Goal: Information Seeking & Learning: Learn about a topic

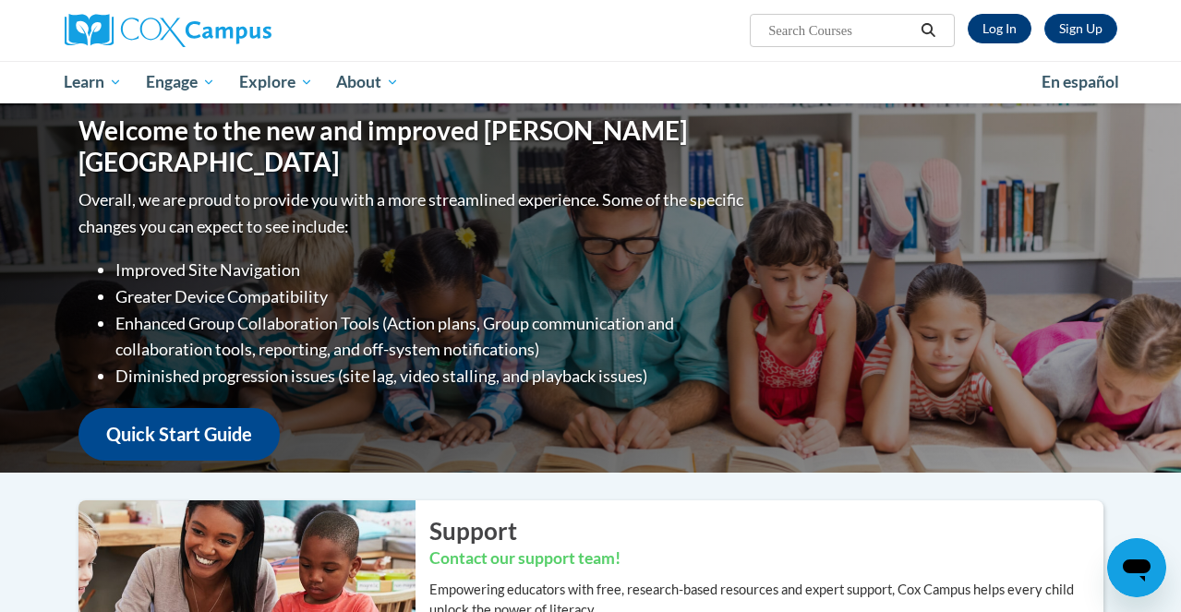
click at [1009, 33] on link "Log In" at bounding box center [999, 29] width 64 height 30
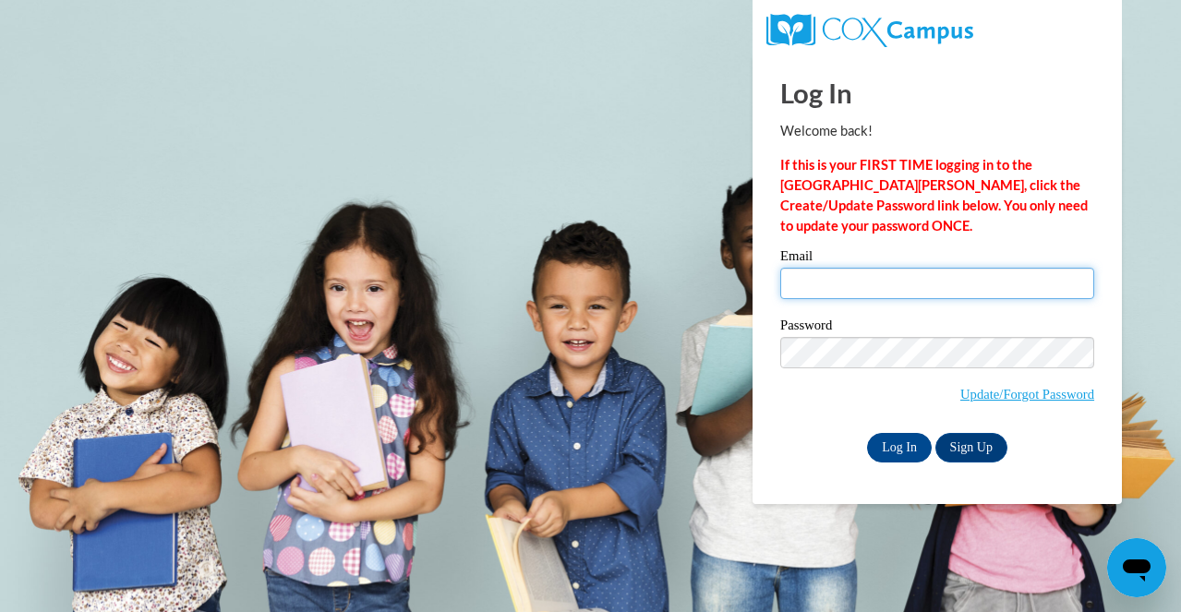
type input "haas.avery@yahoo.com"
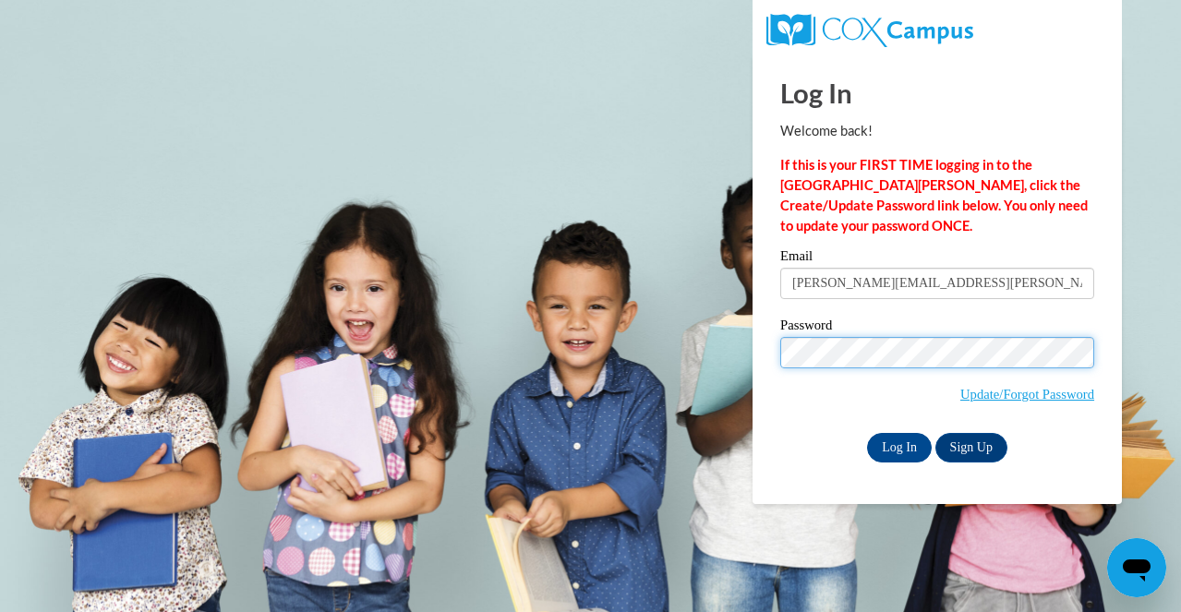
click at [897, 444] on input "Log In" at bounding box center [899, 448] width 65 height 30
click at [911, 442] on input "Log In" at bounding box center [899, 448] width 65 height 30
click at [897, 444] on input "Log In" at bounding box center [899, 448] width 65 height 30
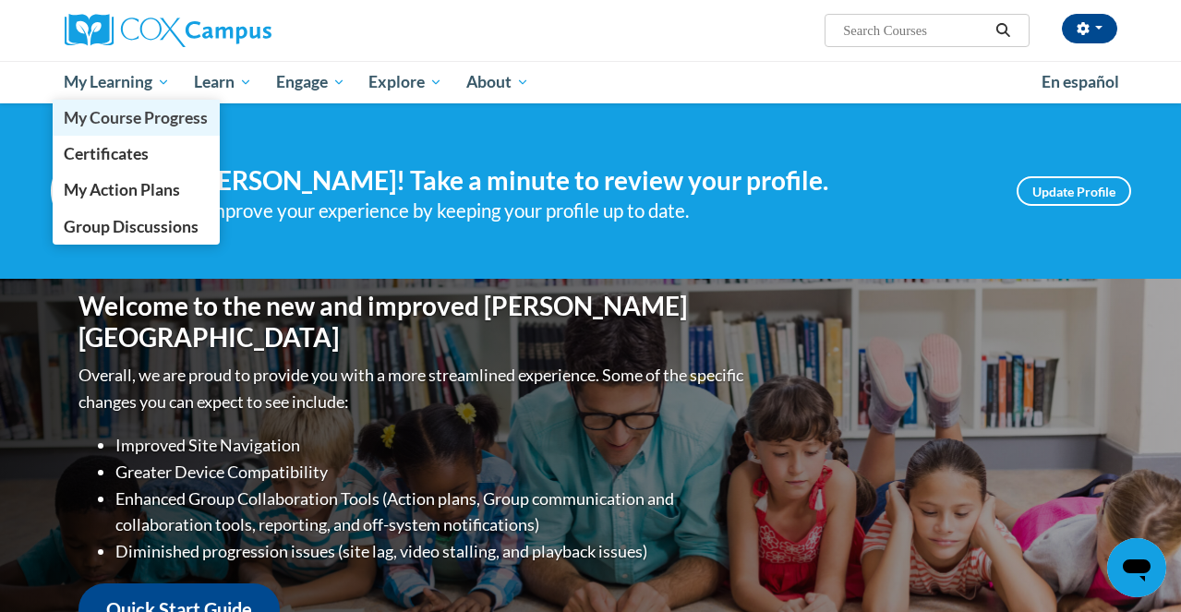
click at [131, 122] on span "My Course Progress" at bounding box center [136, 117] width 144 height 19
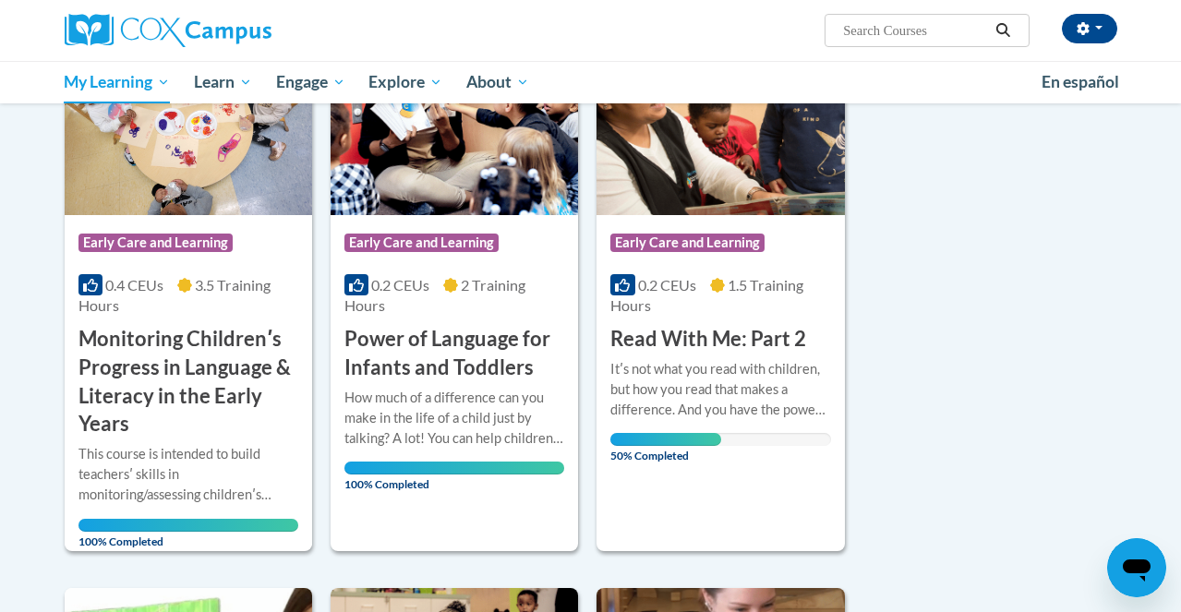
scroll to position [277, 0]
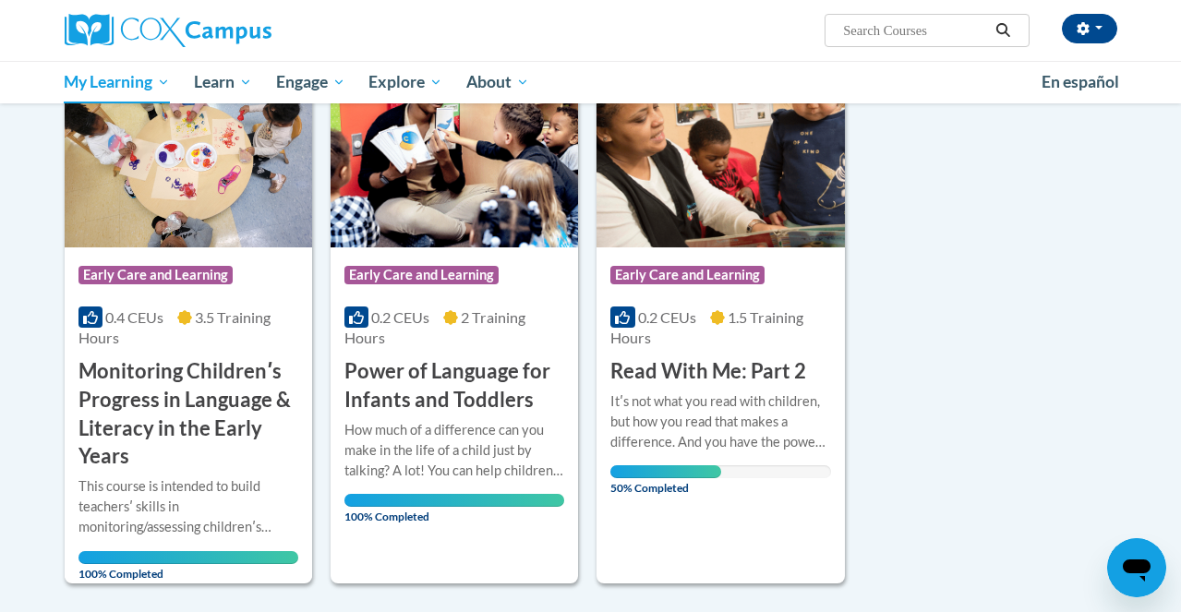
click at [703, 329] on div "0.2 CEUs 1.5 Training Hours" at bounding box center [720, 327] width 220 height 41
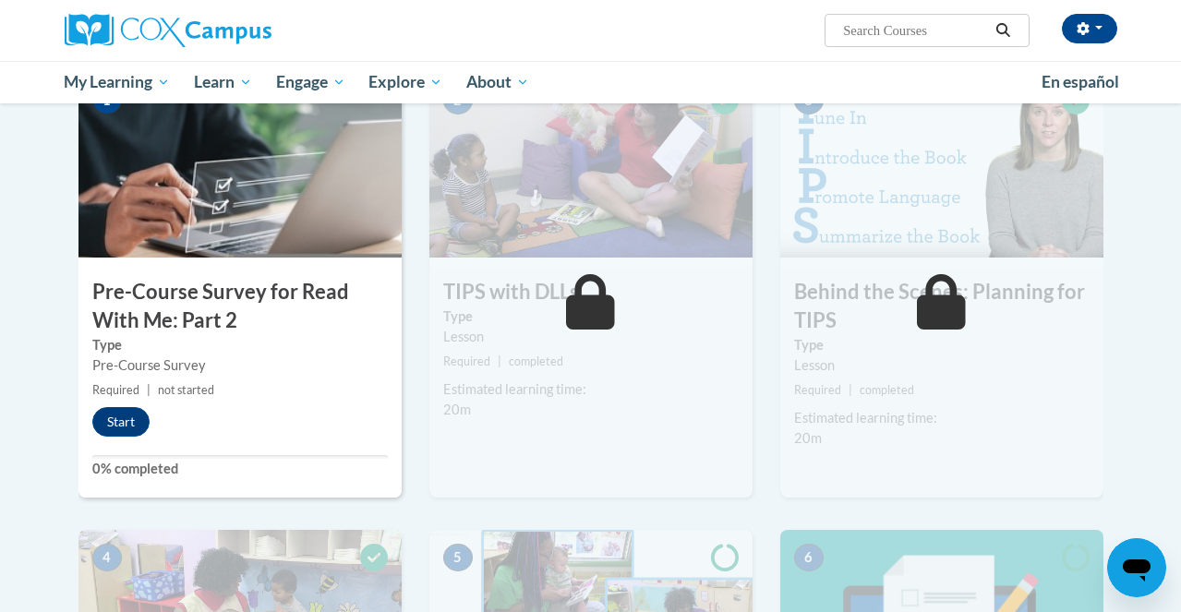
scroll to position [440, 0]
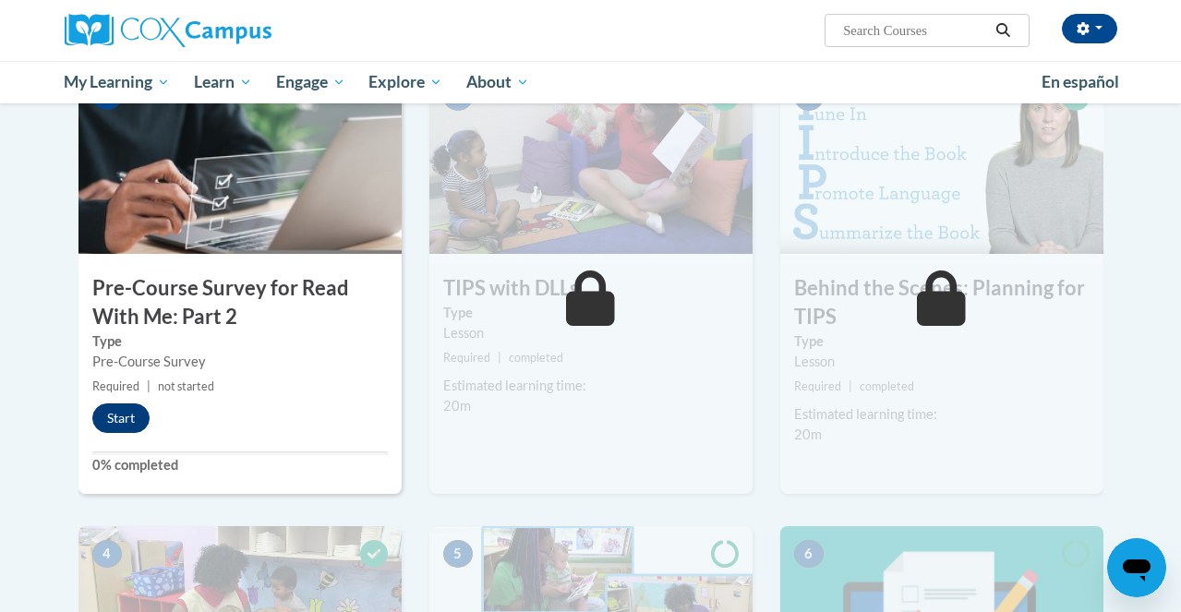
click at [116, 411] on button "Start" at bounding box center [120, 418] width 57 height 30
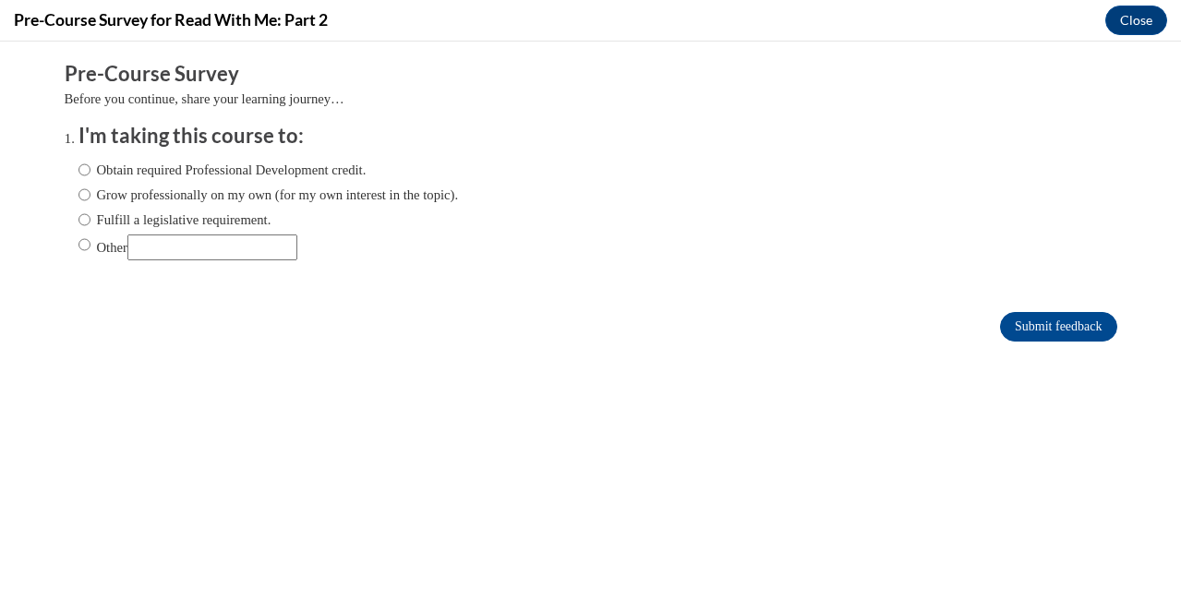
scroll to position [0, 0]
click at [1013, 329] on input "Submit feedback" at bounding box center [1058, 327] width 116 height 30
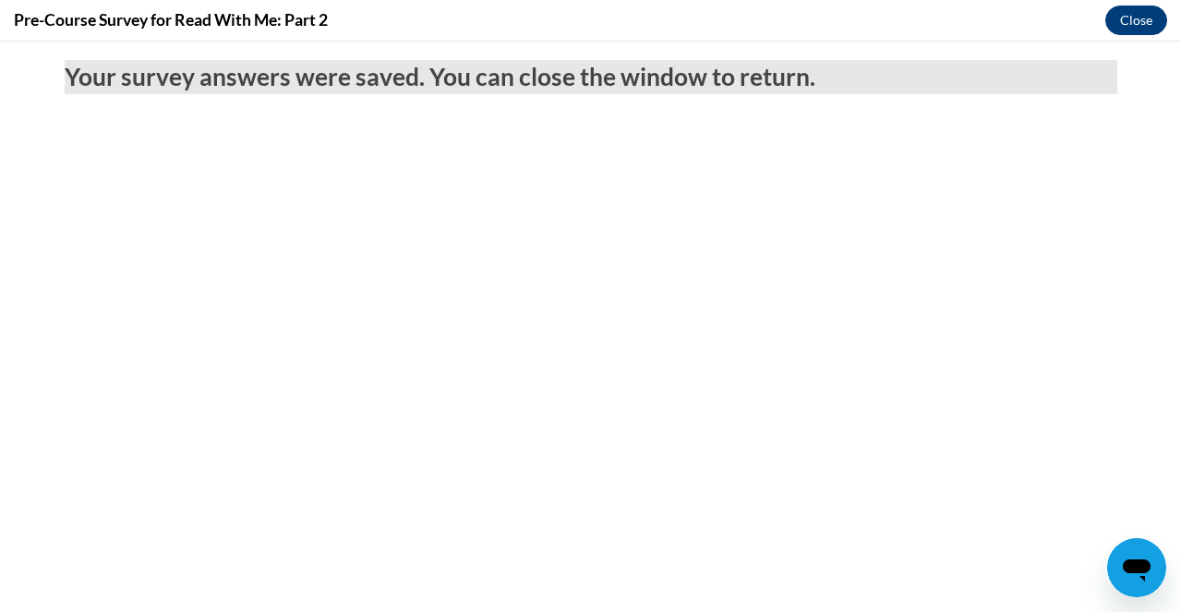
click at [1146, 30] on button "Close" at bounding box center [1136, 21] width 62 height 30
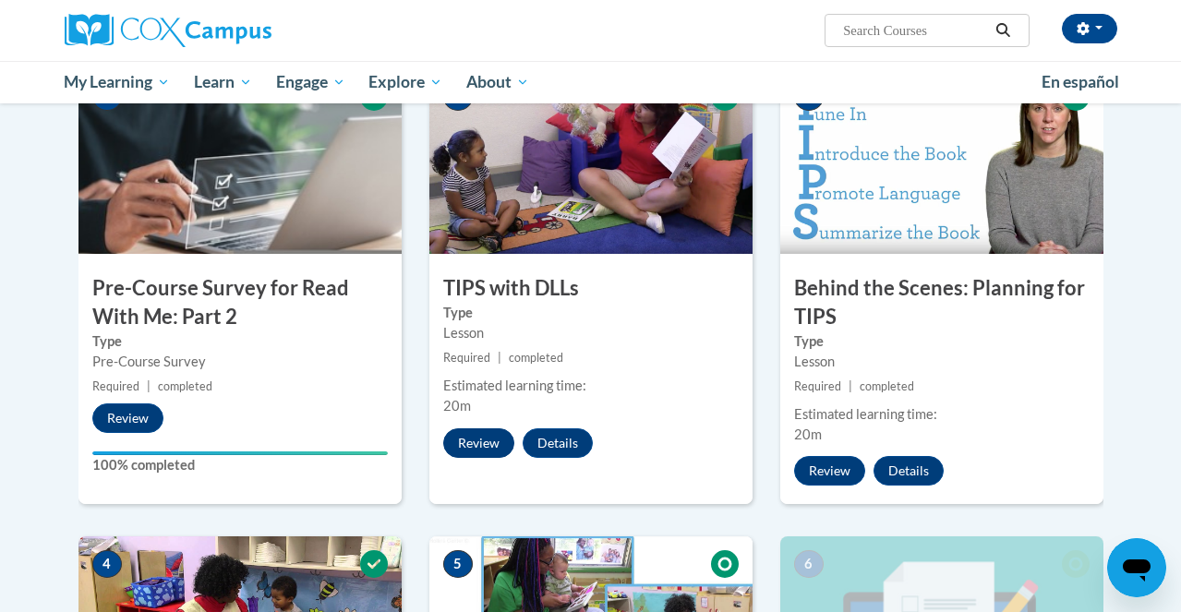
click at [485, 445] on button "Review" at bounding box center [478, 443] width 71 height 30
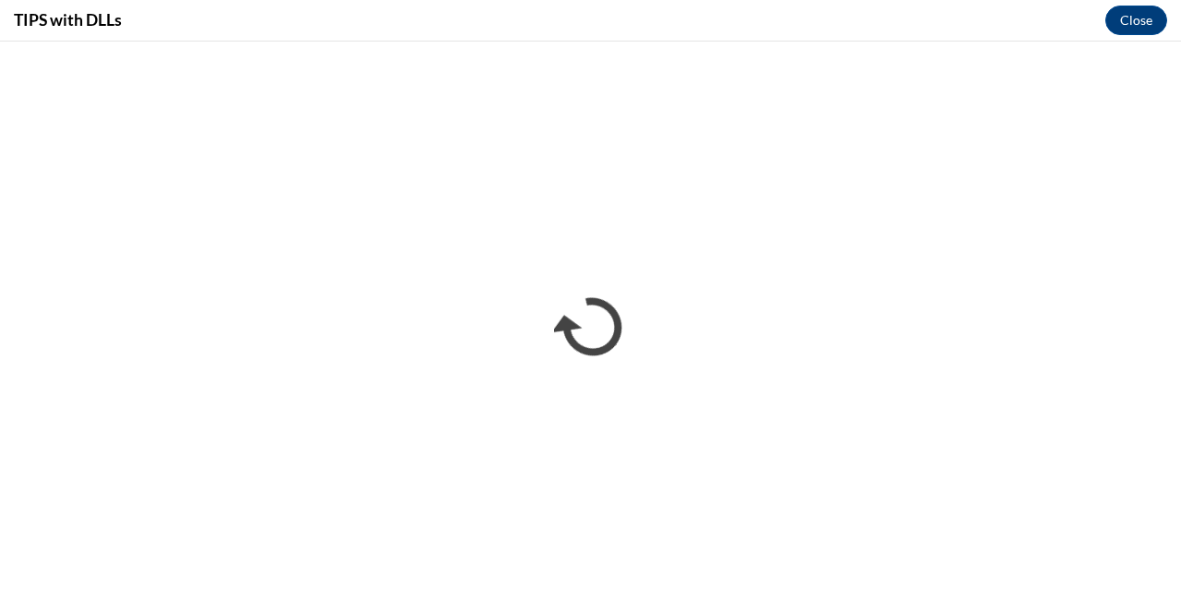
drag, startPoint x: 1134, startPoint y: 22, endPoint x: 1112, endPoint y: 30, distance: 23.4
click at [1134, 23] on button "Close" at bounding box center [1136, 21] width 62 height 30
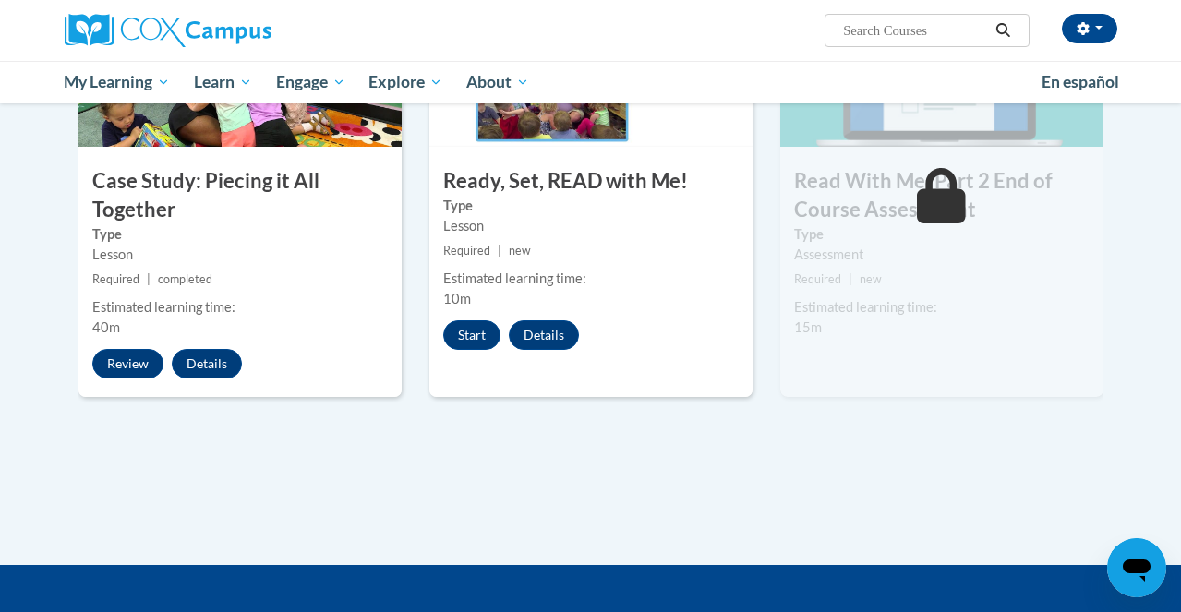
scroll to position [970, 0]
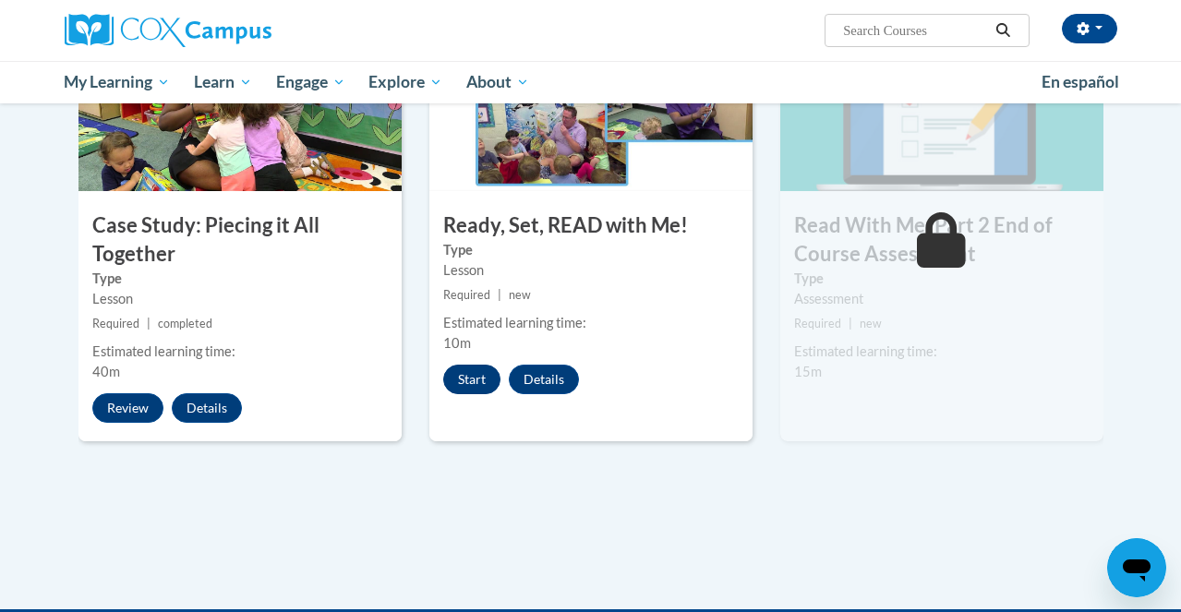
click at [481, 383] on button "Start" at bounding box center [471, 380] width 57 height 30
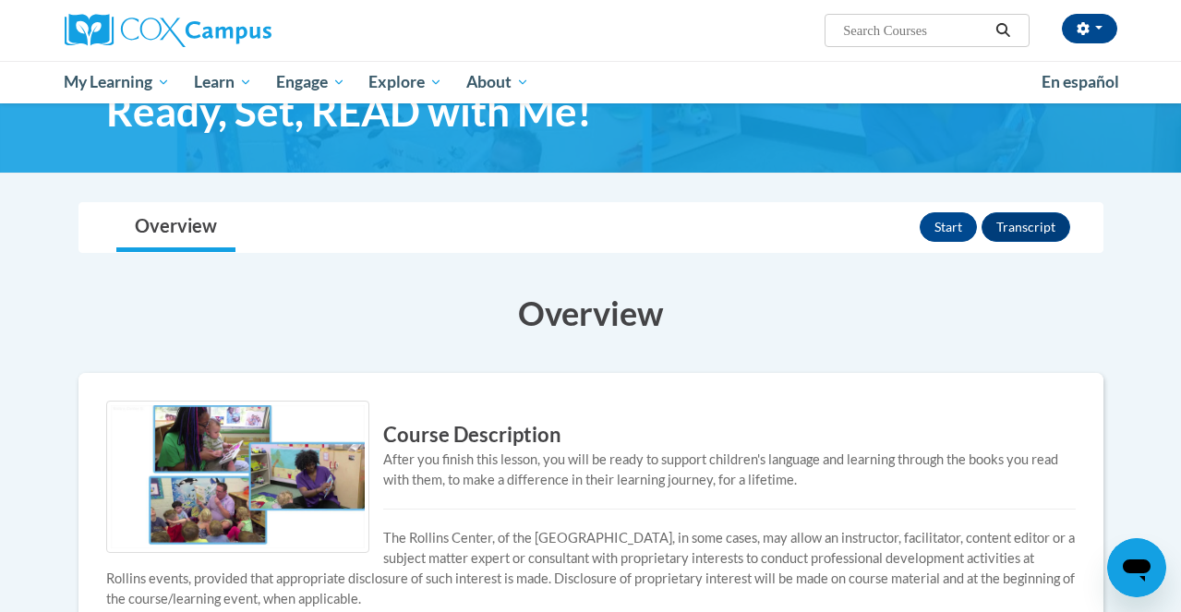
scroll to position [68, 0]
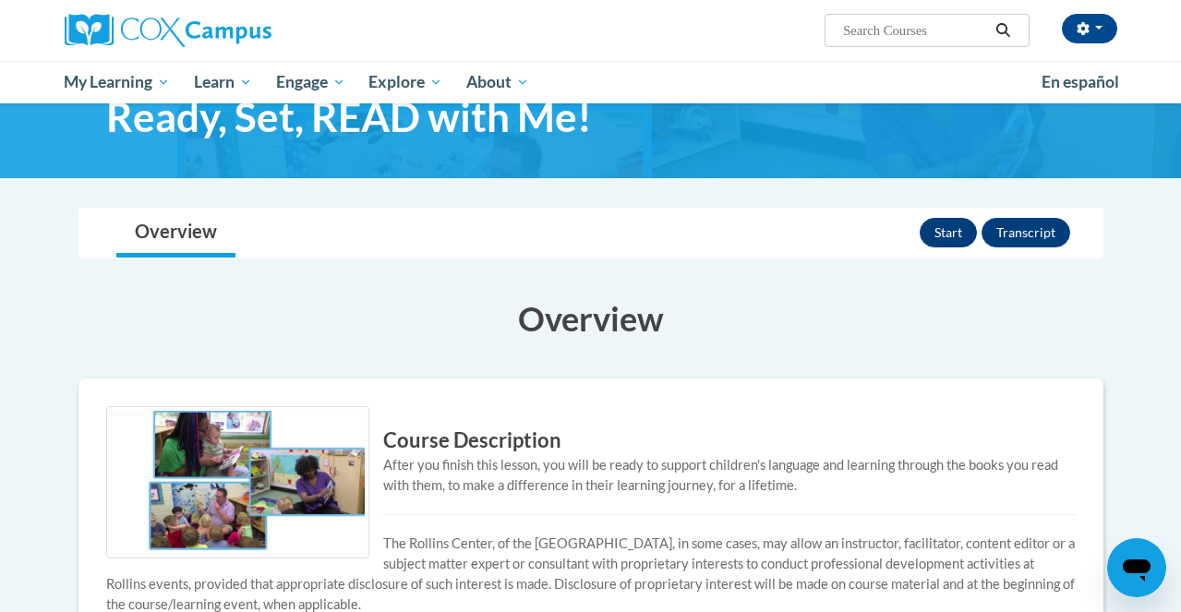
click at [946, 238] on button "Start" at bounding box center [947, 233] width 57 height 30
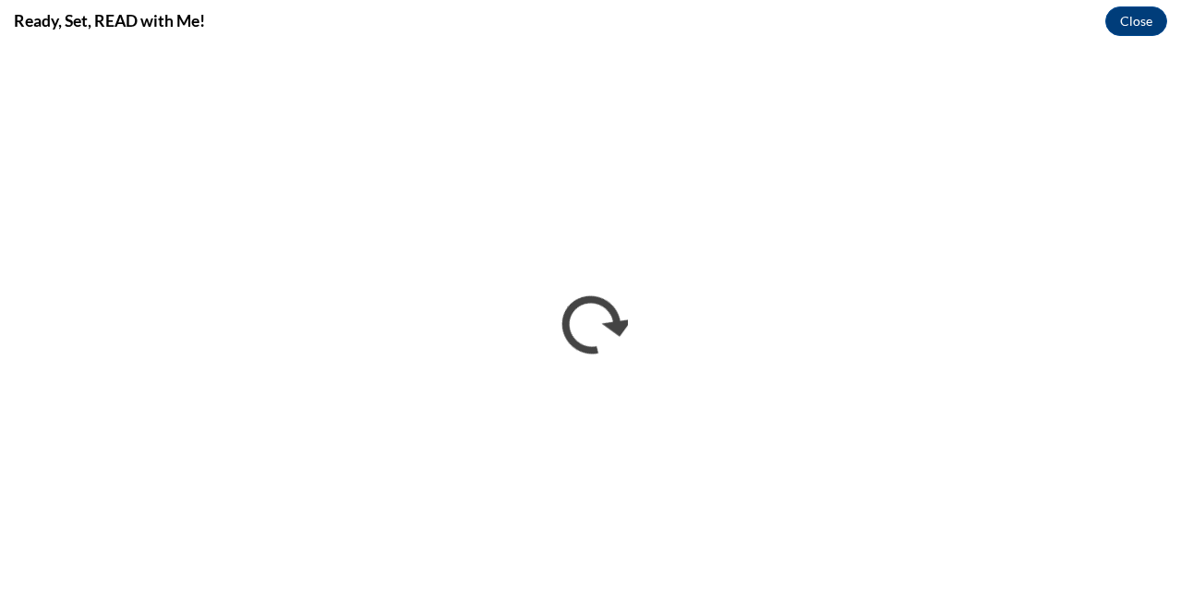
scroll to position [0, 0]
click at [1126, 16] on button "Close" at bounding box center [1136, 21] width 62 height 30
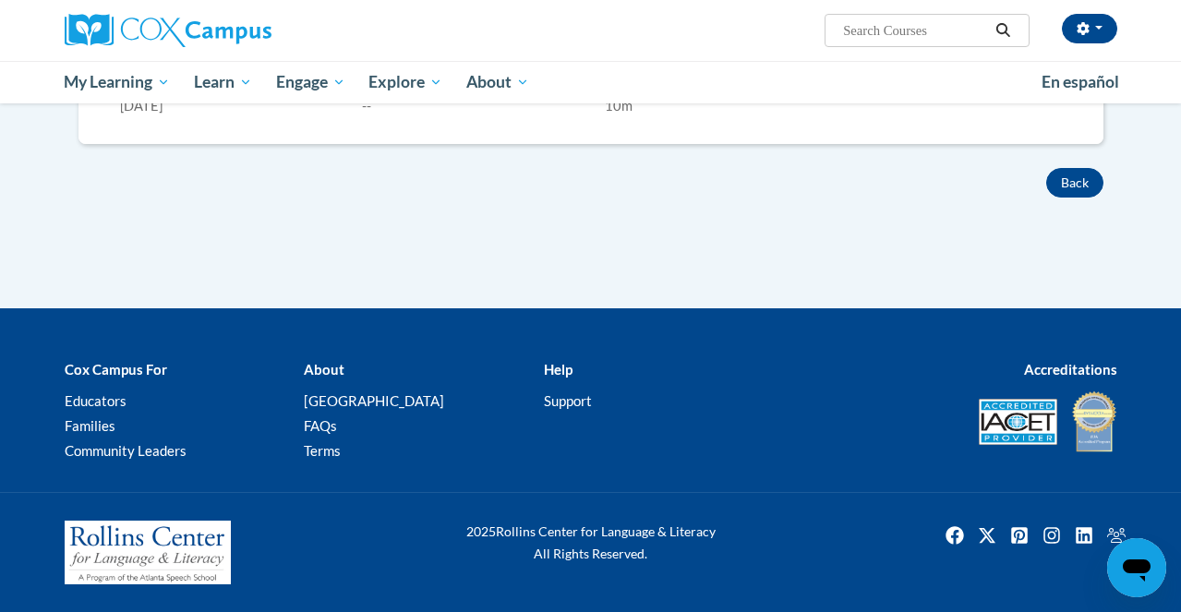
scroll to position [660, 0]
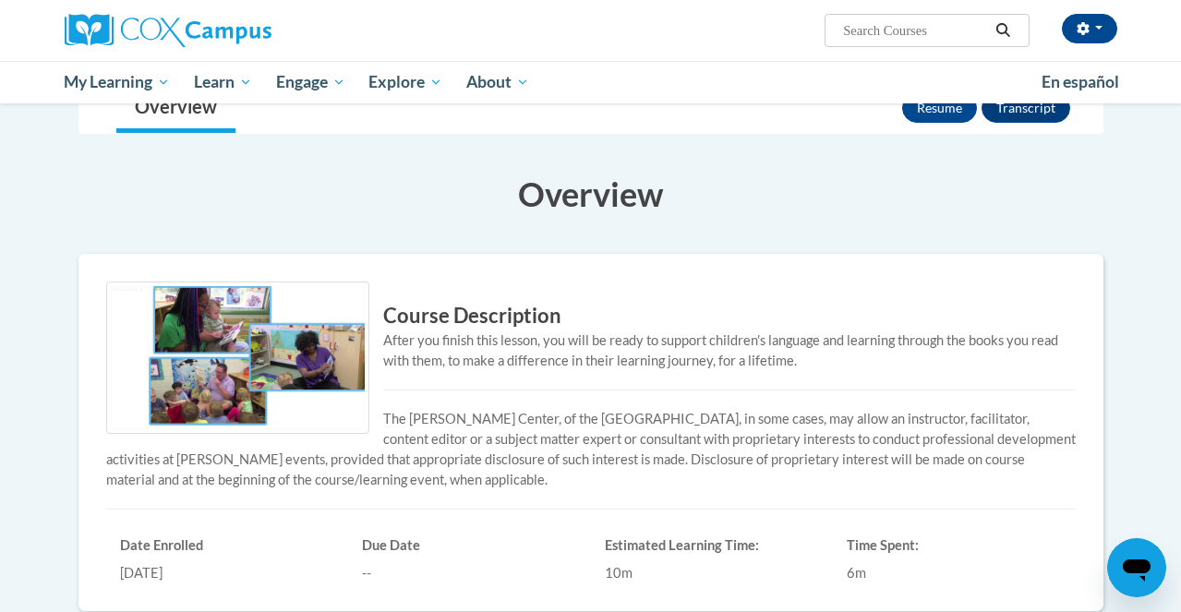
scroll to position [144, 0]
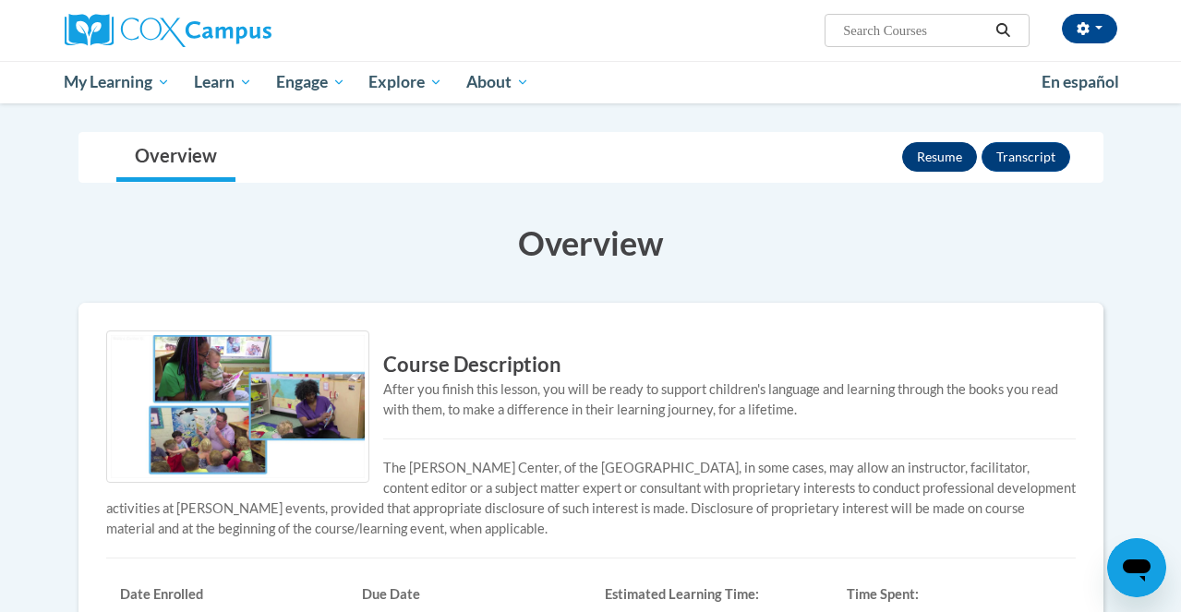
click at [943, 160] on button "Resume" at bounding box center [939, 157] width 75 height 30
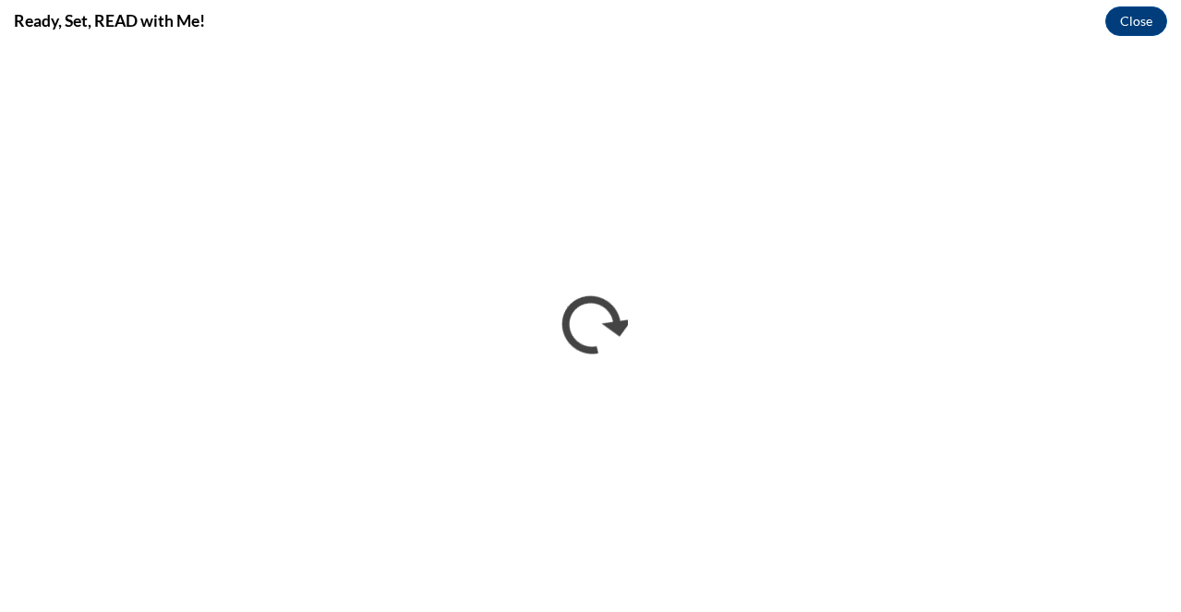
scroll to position [0, 0]
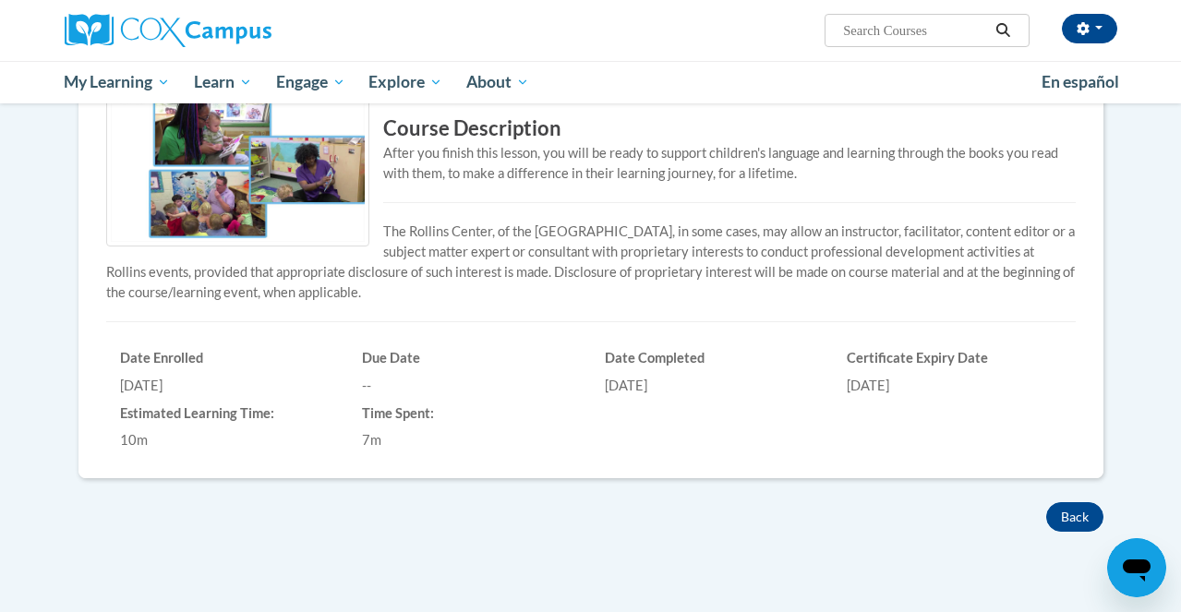
scroll to position [427, 0]
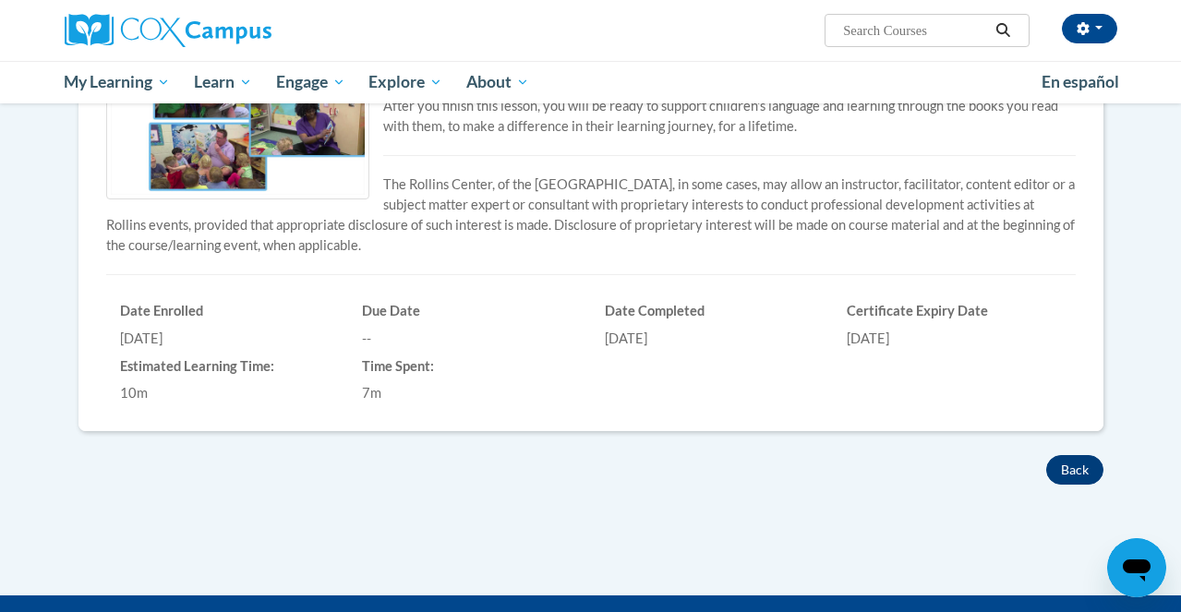
click at [1061, 466] on button "Back" at bounding box center [1074, 470] width 57 height 30
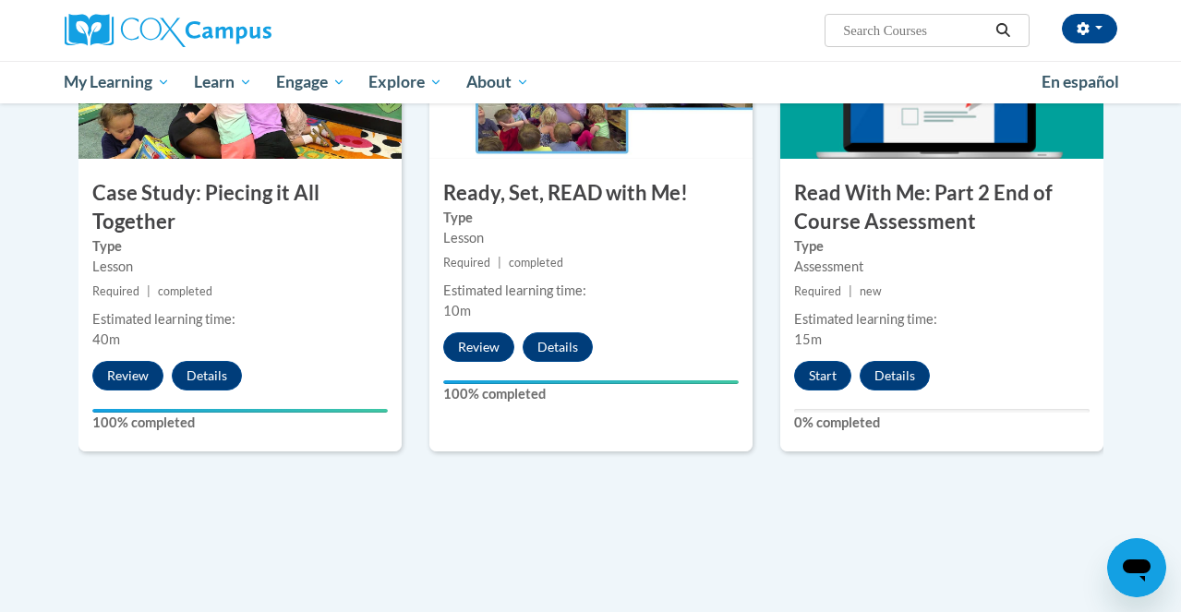
scroll to position [1064, 0]
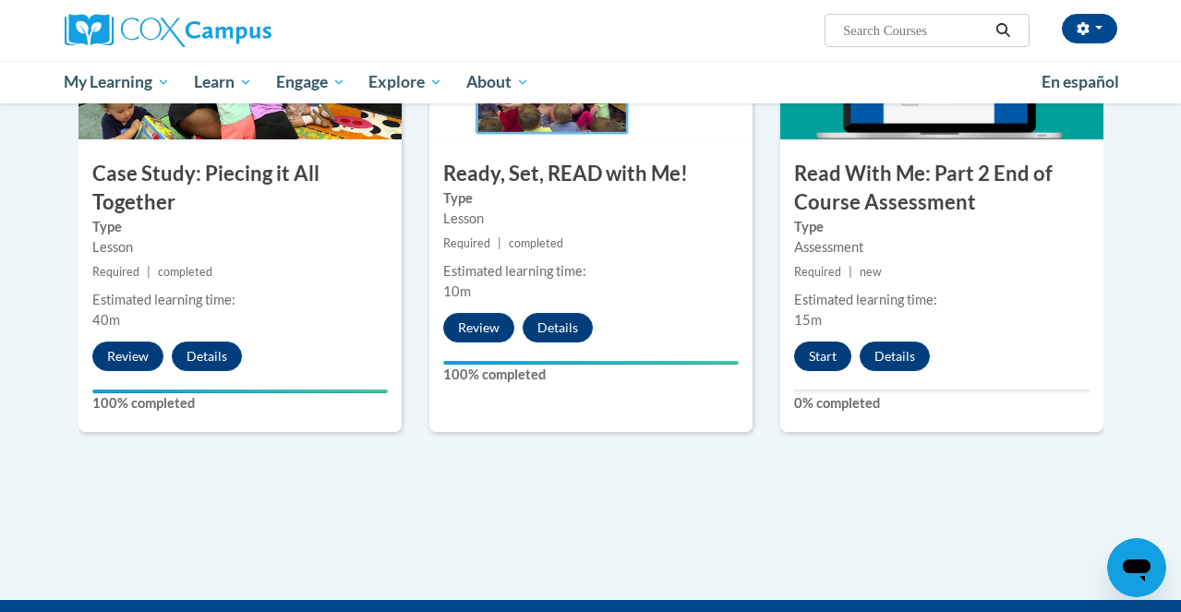
click at [822, 354] on button "Start" at bounding box center [822, 357] width 57 height 30
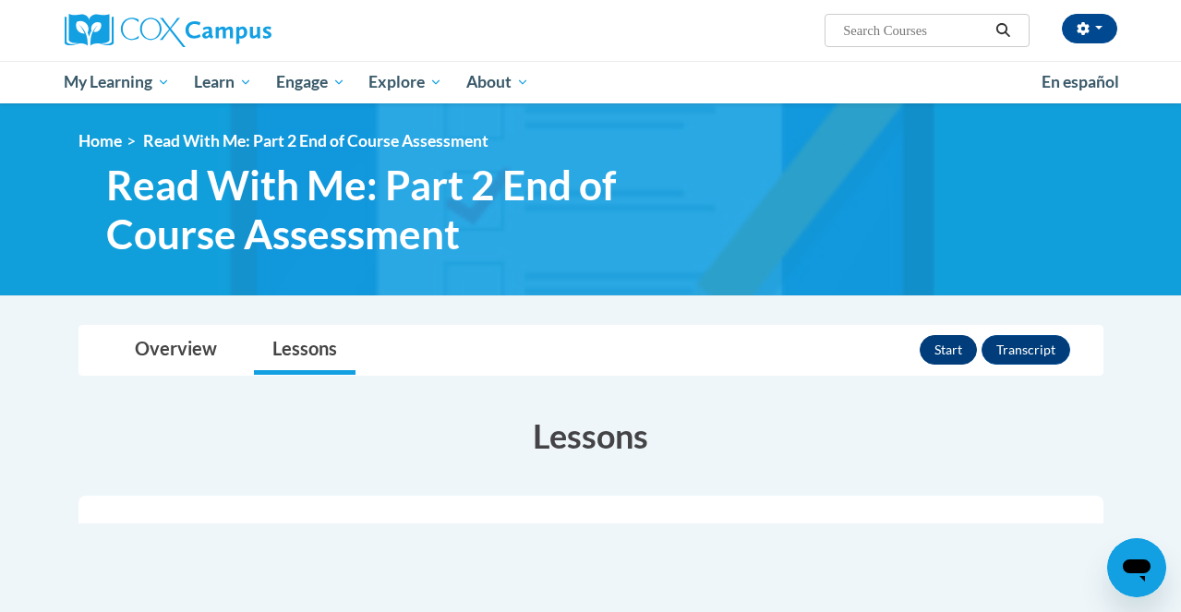
click at [954, 353] on button "Start" at bounding box center [947, 350] width 57 height 30
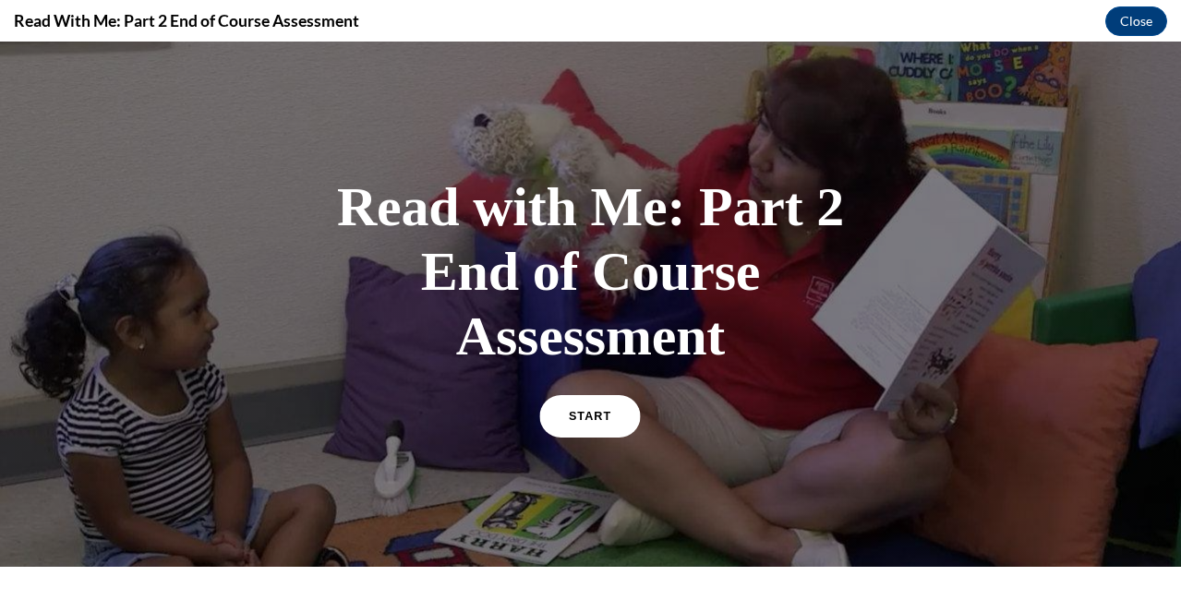
click at [579, 414] on span "START" at bounding box center [590, 417] width 42 height 14
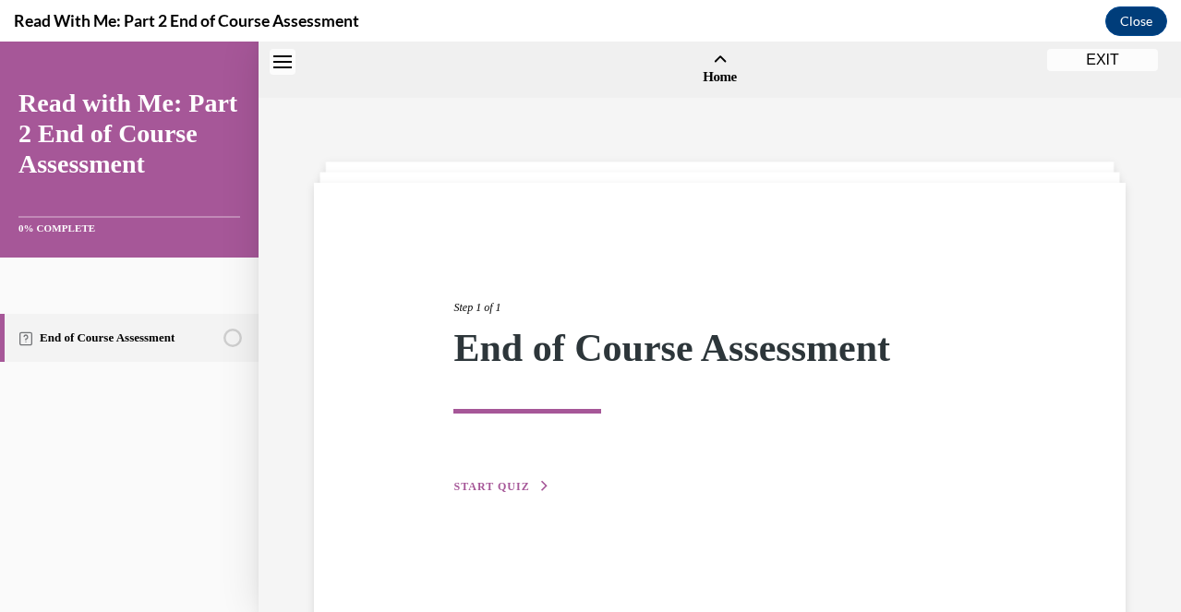
click at [579, 414] on div "Step 1 of 1 End of Course Assessment START QUIZ" at bounding box center [718, 377] width 559 height 240
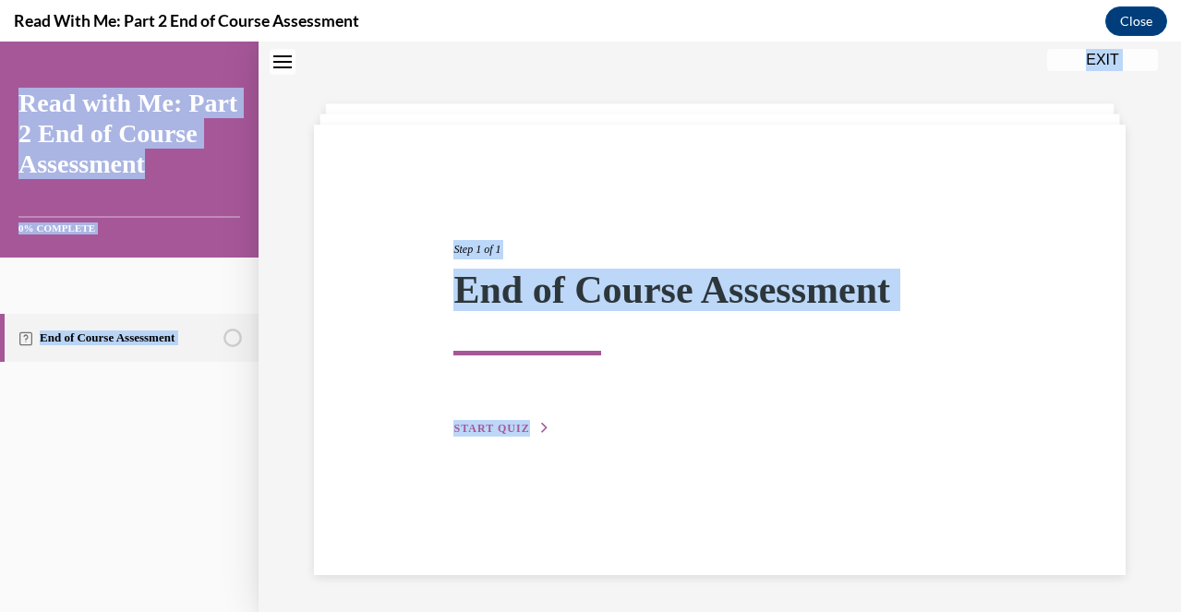
scroll to position [58, 0]
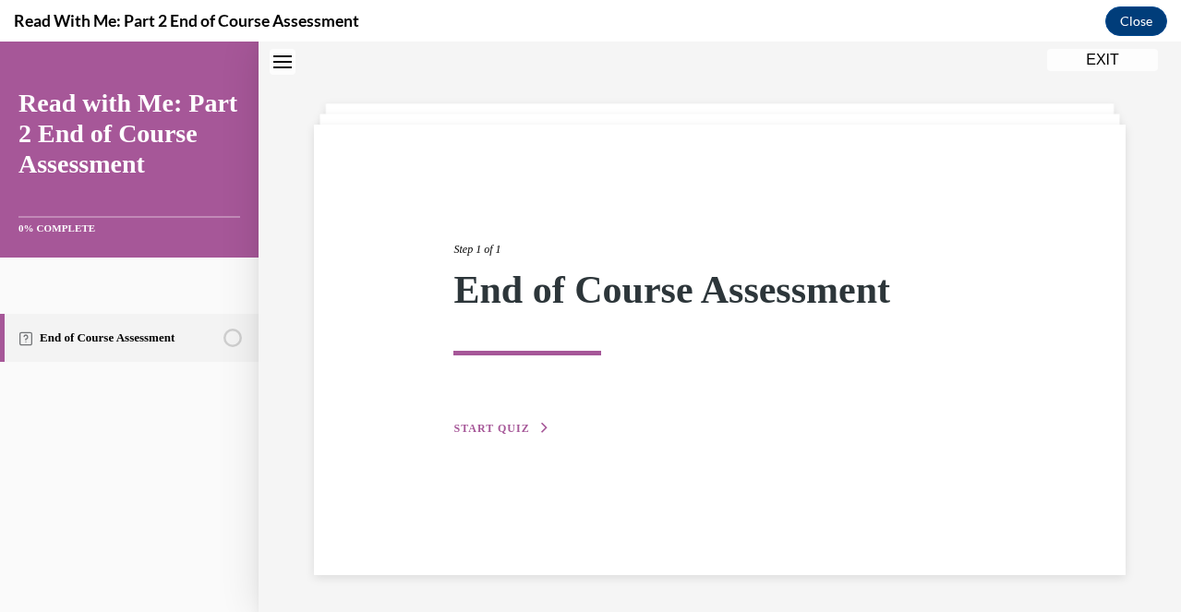
click at [604, 454] on div "Step 1 of 1 End of Course Assessment START QUIZ" at bounding box center [719, 350] width 811 height 450
click at [530, 428] on button "START QUIZ" at bounding box center [501, 428] width 96 height 17
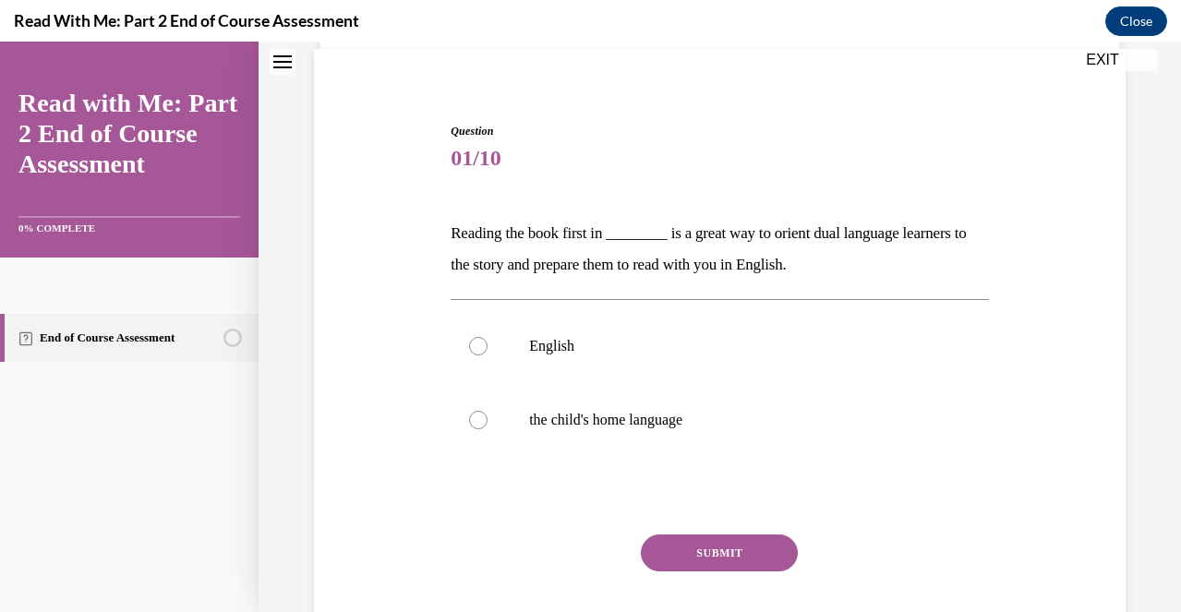
scroll to position [150, 0]
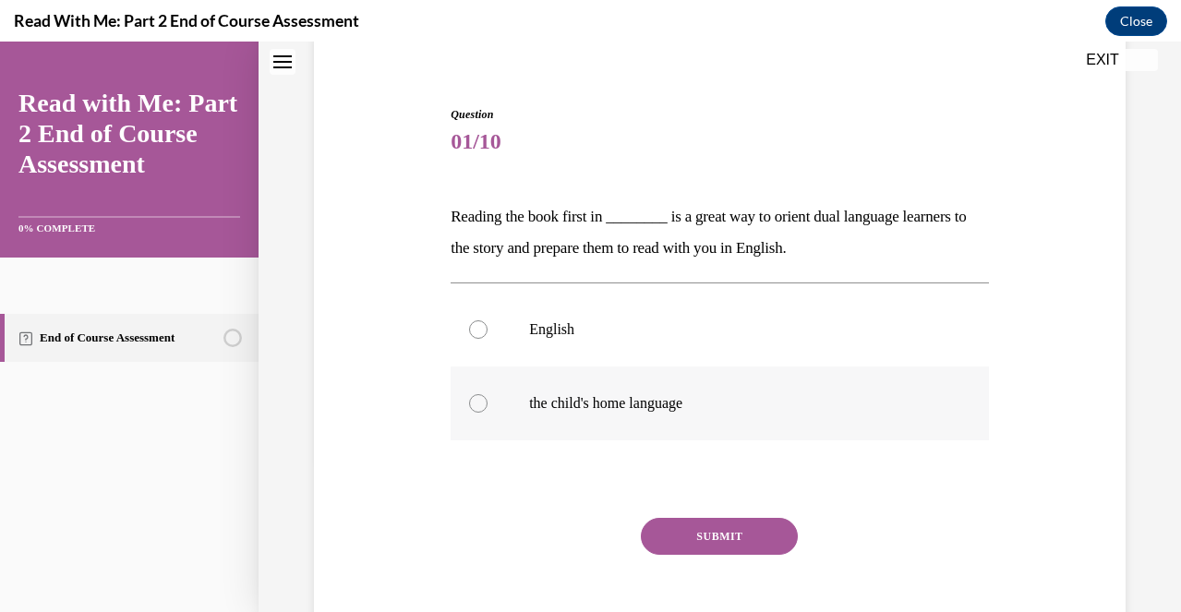
click at [487, 403] on label "the child's home language" at bounding box center [719, 403] width 538 height 74
click at [487, 403] on input "the child's home language" at bounding box center [478, 403] width 18 height 18
radio input "true"
click at [753, 529] on button "SUBMIT" at bounding box center [719, 536] width 157 height 37
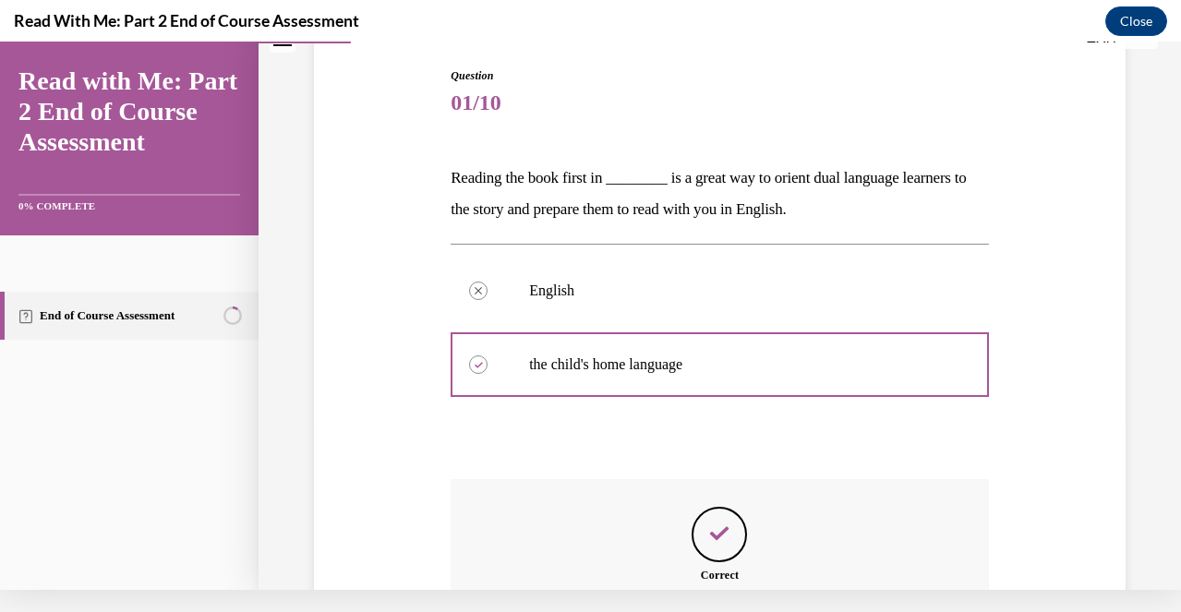
scroll to position [371, 0]
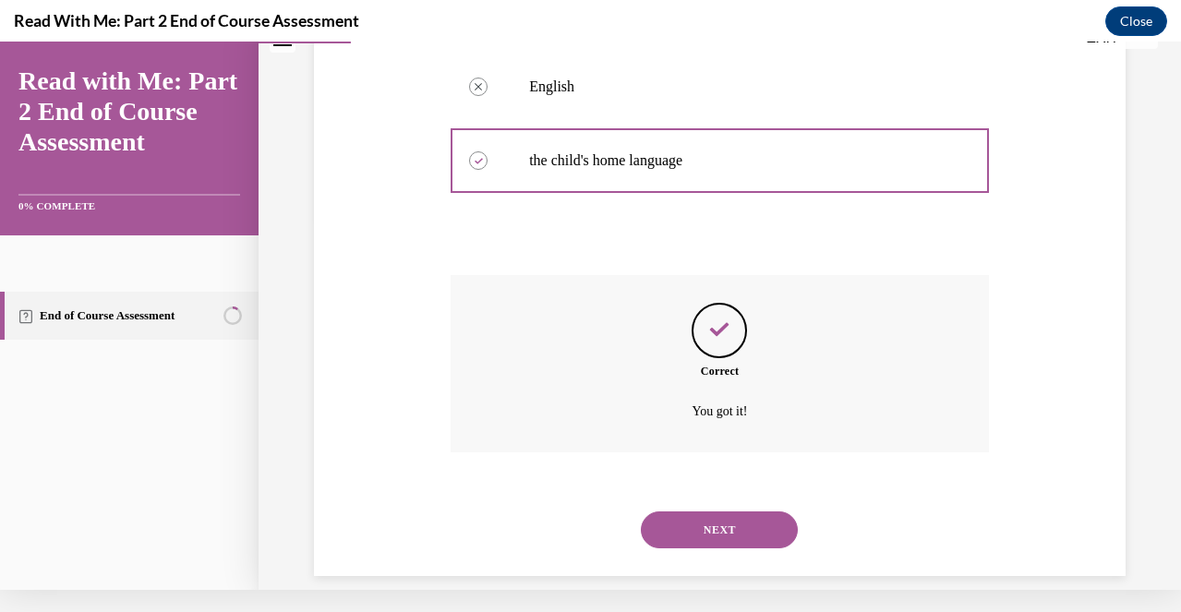
click at [749, 513] on button "NEXT" at bounding box center [719, 529] width 157 height 37
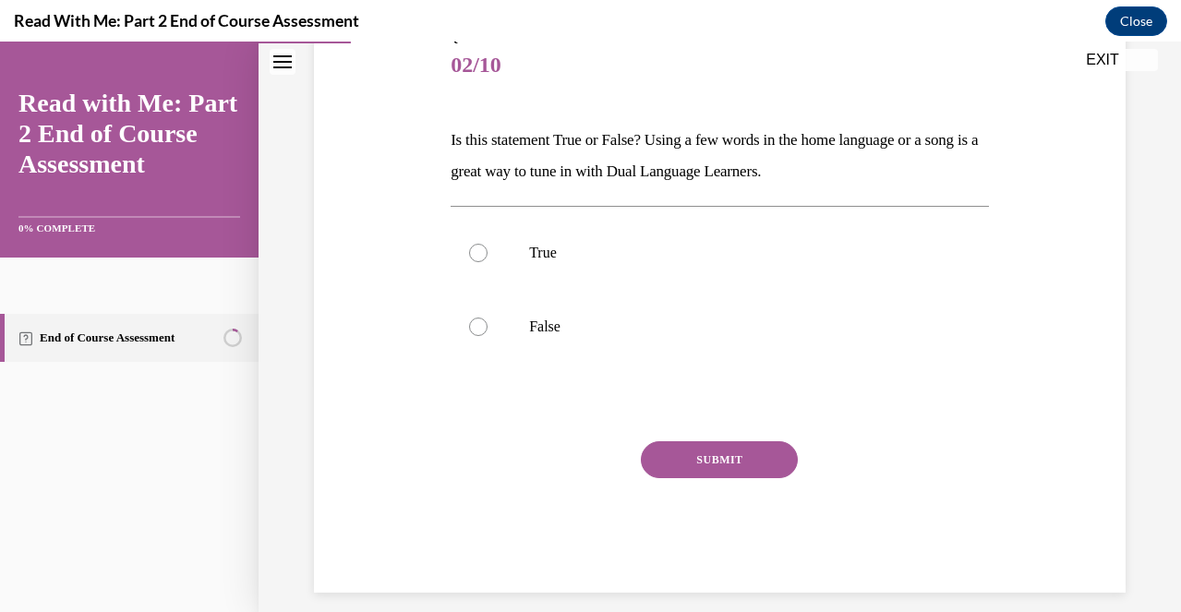
scroll to position [222, 0]
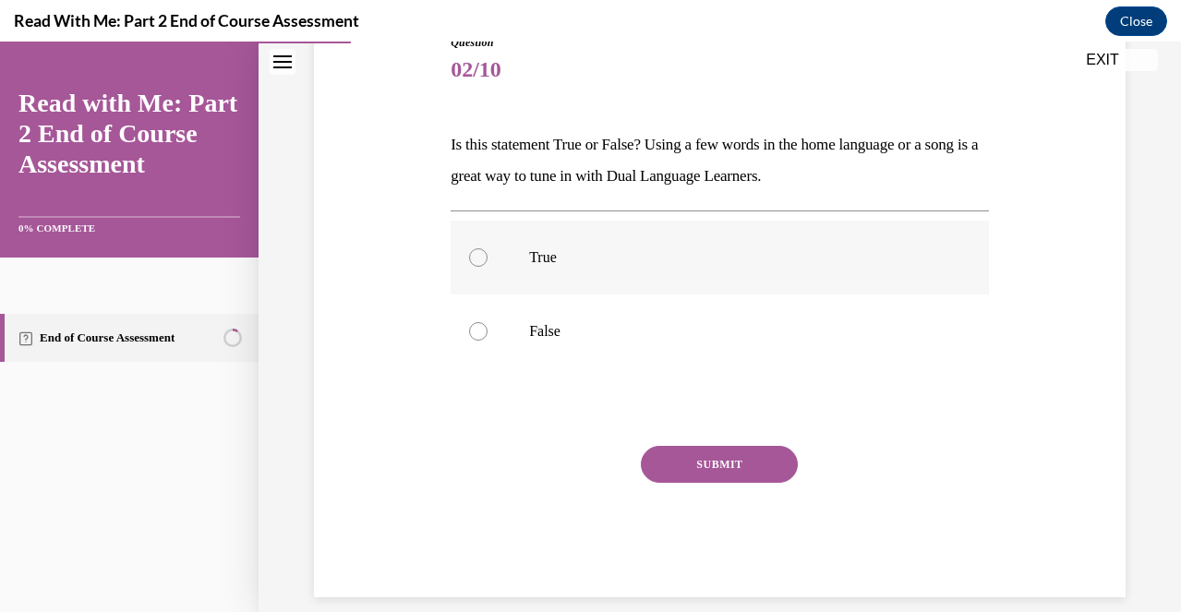
click at [560, 270] on label "True" at bounding box center [719, 258] width 538 height 74
click at [487, 267] on input "True" at bounding box center [478, 257] width 18 height 18
radio input "true"
click at [869, 497] on div "SUBMIT" at bounding box center [719, 492] width 538 height 92
click at [763, 476] on button "SUBMIT" at bounding box center [719, 464] width 157 height 37
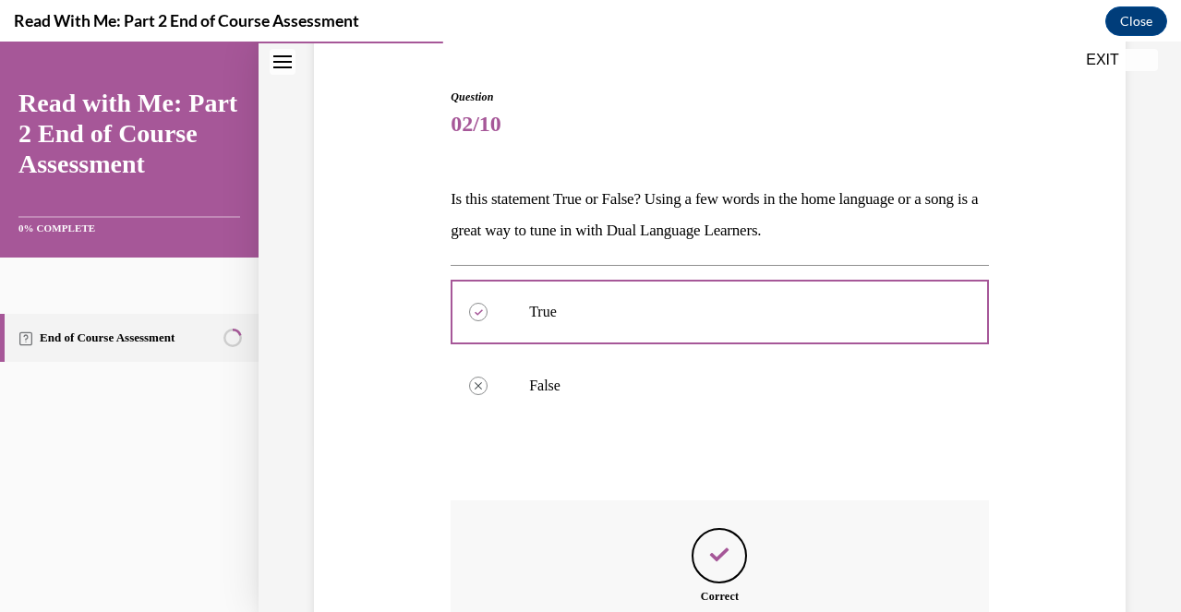
scroll to position [371, 0]
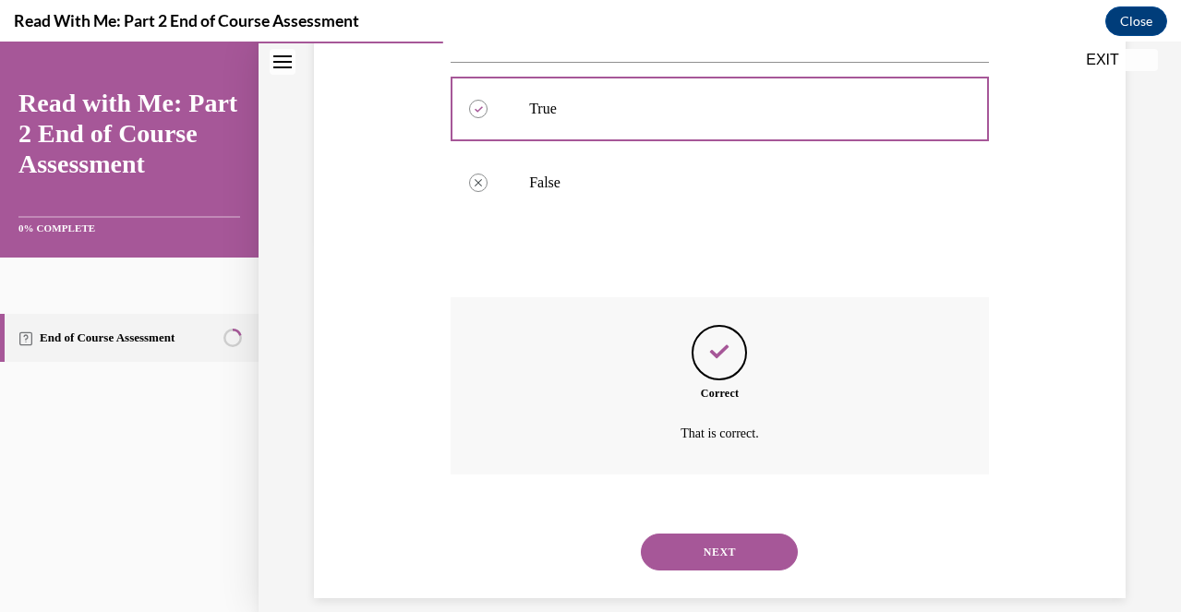
click at [755, 533] on button "NEXT" at bounding box center [719, 551] width 157 height 37
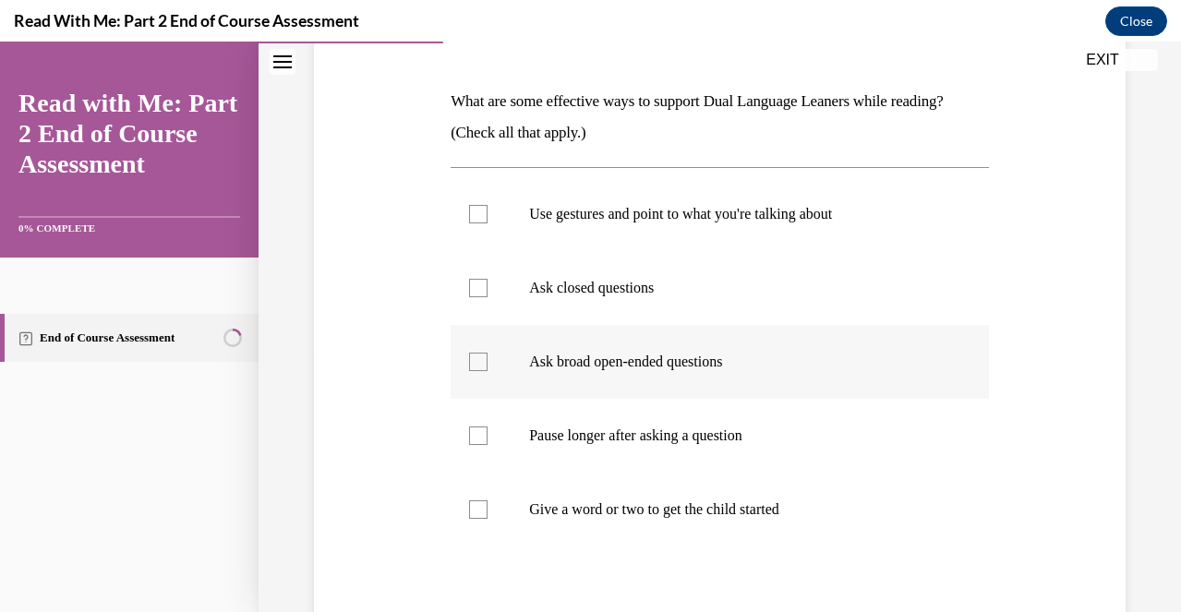
scroll to position [265, 0]
click at [484, 213] on div at bounding box center [478, 215] width 18 height 18
click at [484, 213] on input "Use gestures and point to what you're talking about" at bounding box center [478, 215] width 18 height 18
checkbox input "true"
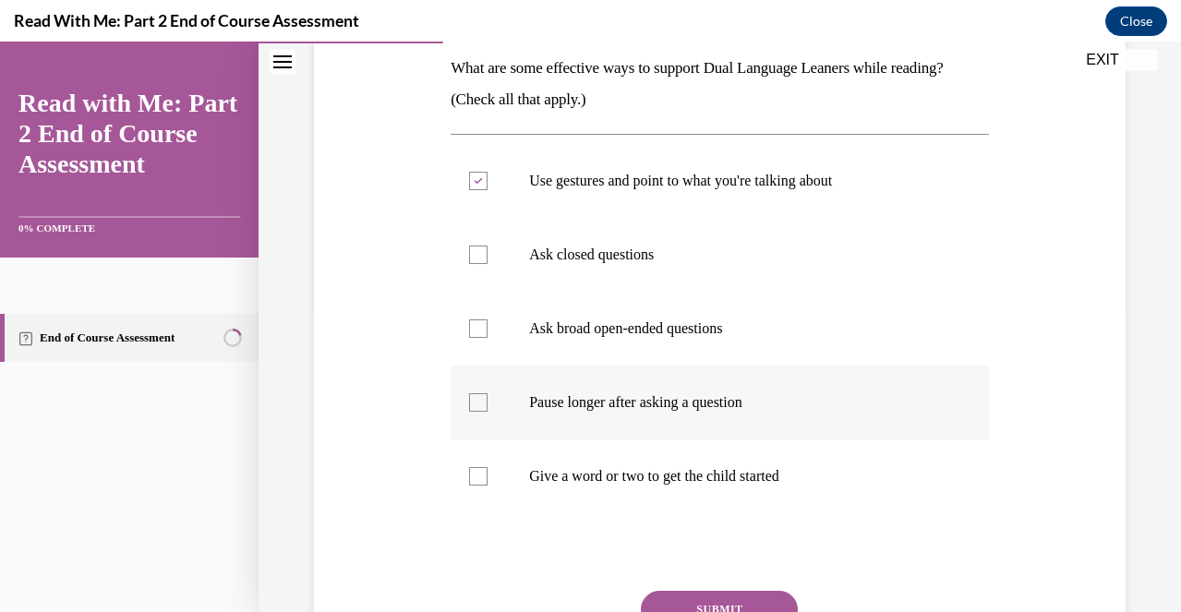
scroll to position [311, 0]
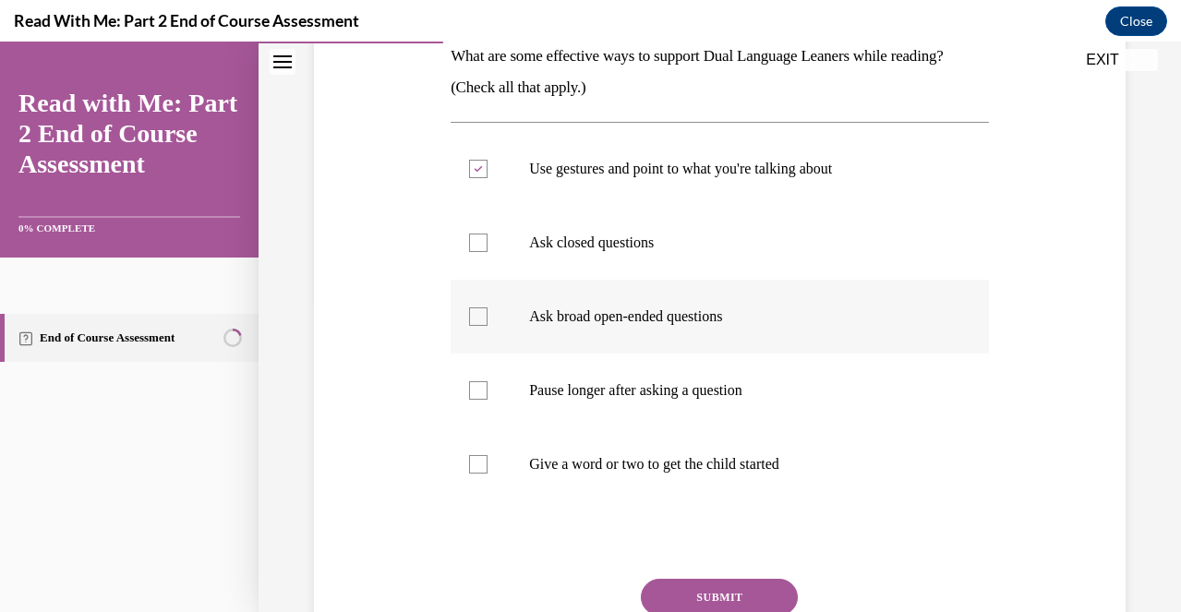
click at [489, 325] on label "Ask broad open-ended questions" at bounding box center [719, 317] width 538 height 74
click at [487, 325] on input "Ask broad open-ended questions" at bounding box center [478, 316] width 18 height 18
checkbox input "true"
click at [489, 379] on label "Pause longer after asking a question" at bounding box center [719, 391] width 538 height 74
click at [487, 381] on input "Pause longer after asking a question" at bounding box center [478, 390] width 18 height 18
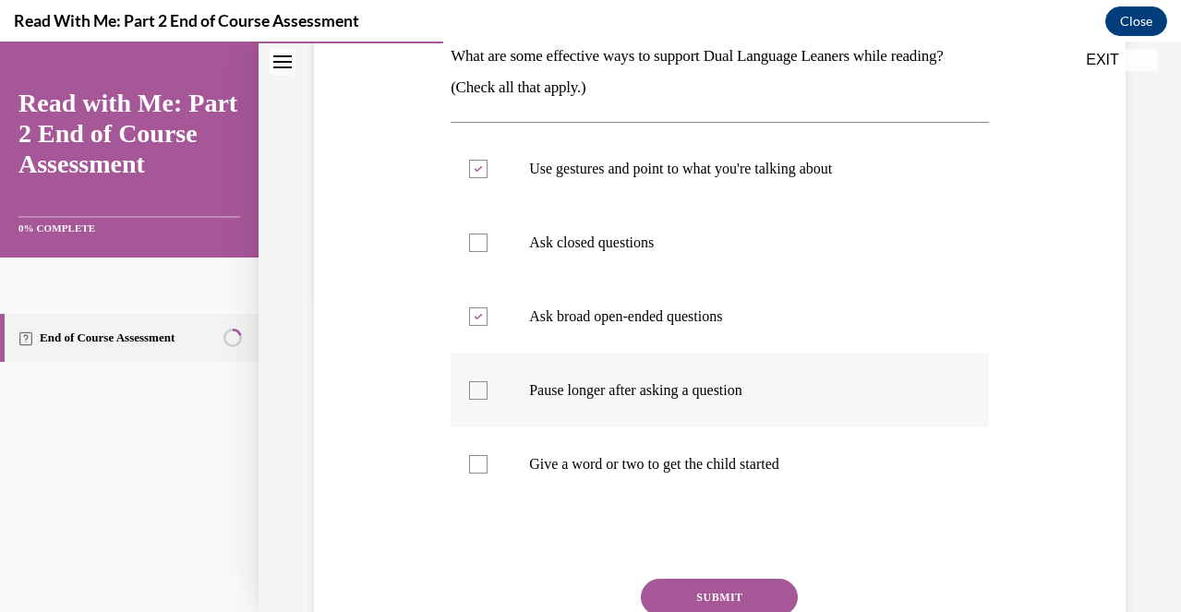
checkbox input "true"
click at [478, 456] on div at bounding box center [478, 464] width 18 height 18
click at [478, 456] on input "Give a word or two to get the child started" at bounding box center [478, 464] width 18 height 18
click at [478, 456] on div at bounding box center [478, 464] width 18 height 18
click at [478, 456] on input "Give a word or two to get the child started" at bounding box center [478, 464] width 18 height 18
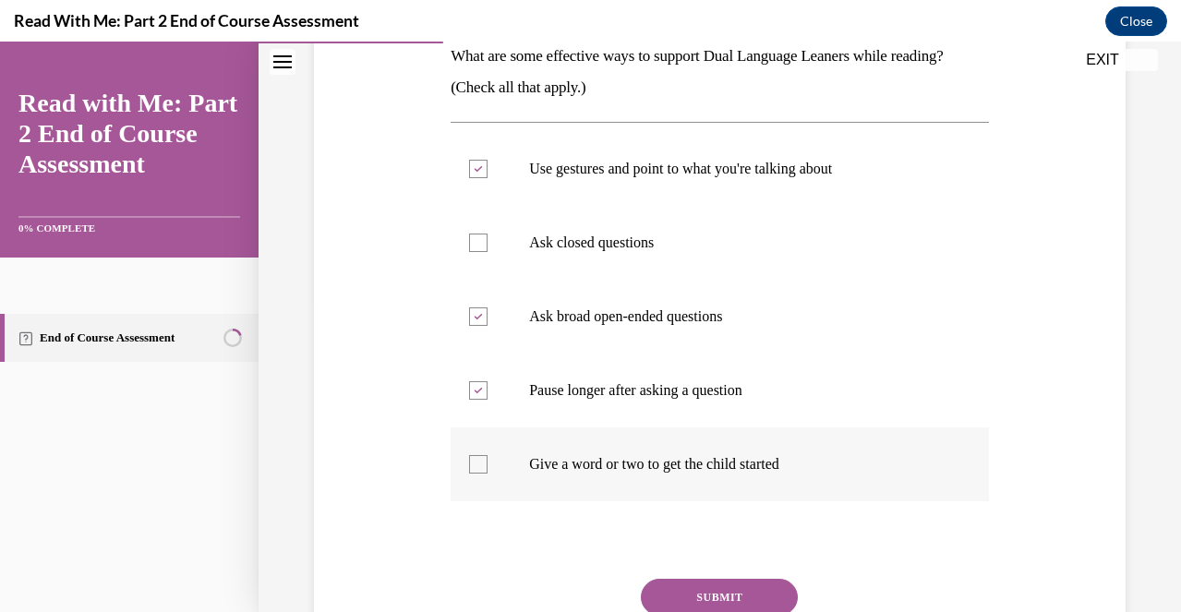
click at [482, 472] on div at bounding box center [478, 464] width 18 height 18
click at [482, 472] on input "Give a word or two to get the child started" at bounding box center [478, 464] width 18 height 18
checkbox input "true"
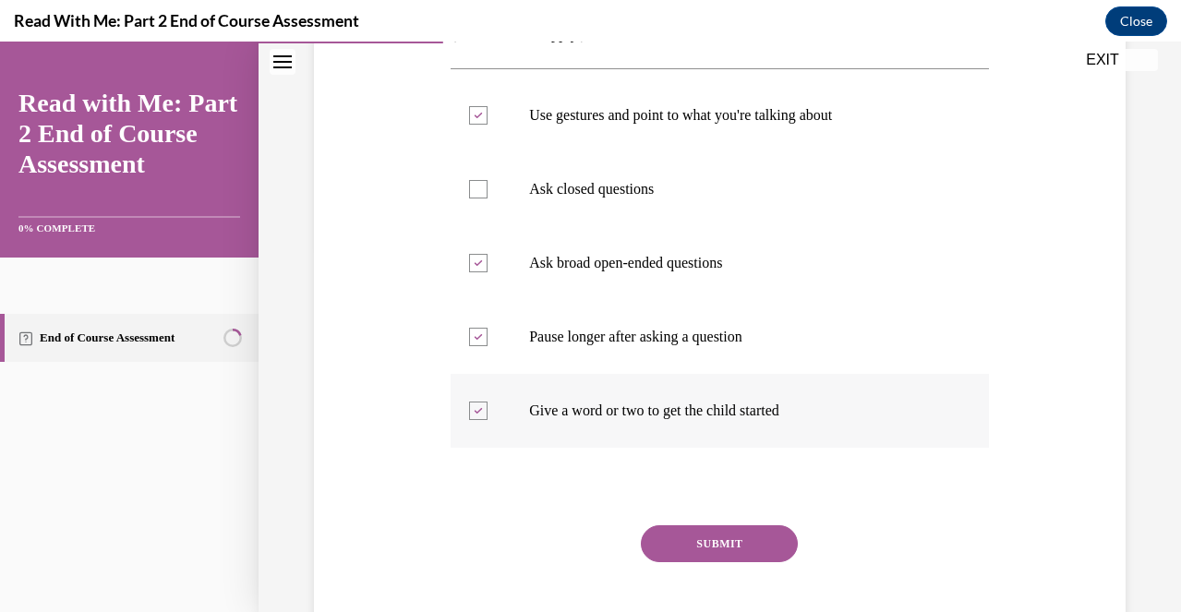
scroll to position [383, 0]
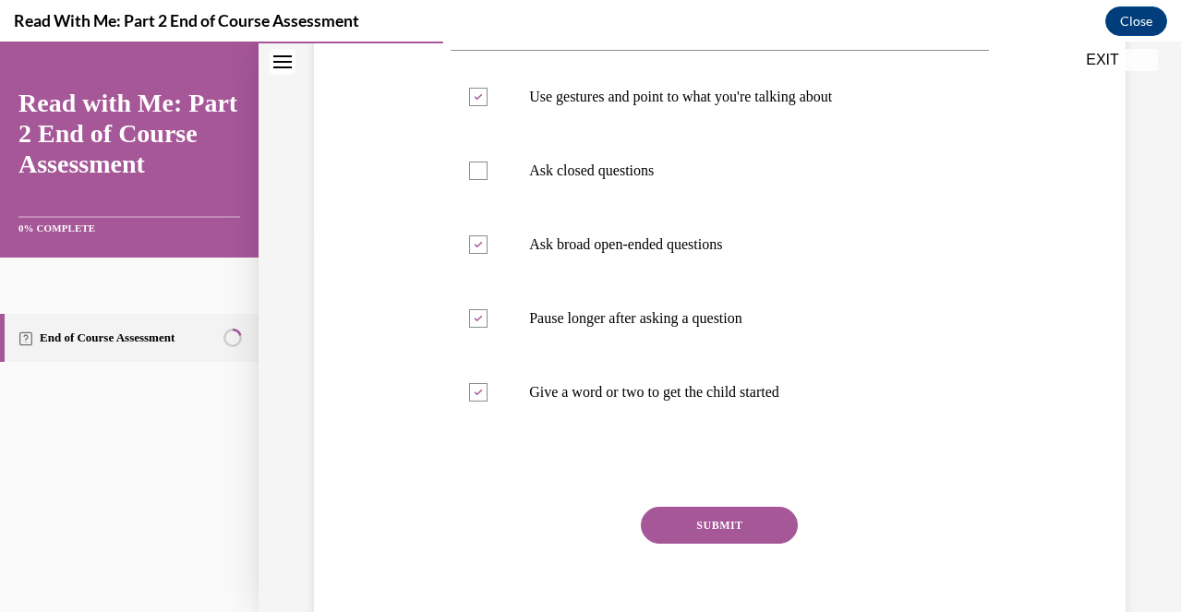
click at [714, 539] on button "SUBMIT" at bounding box center [719, 525] width 157 height 37
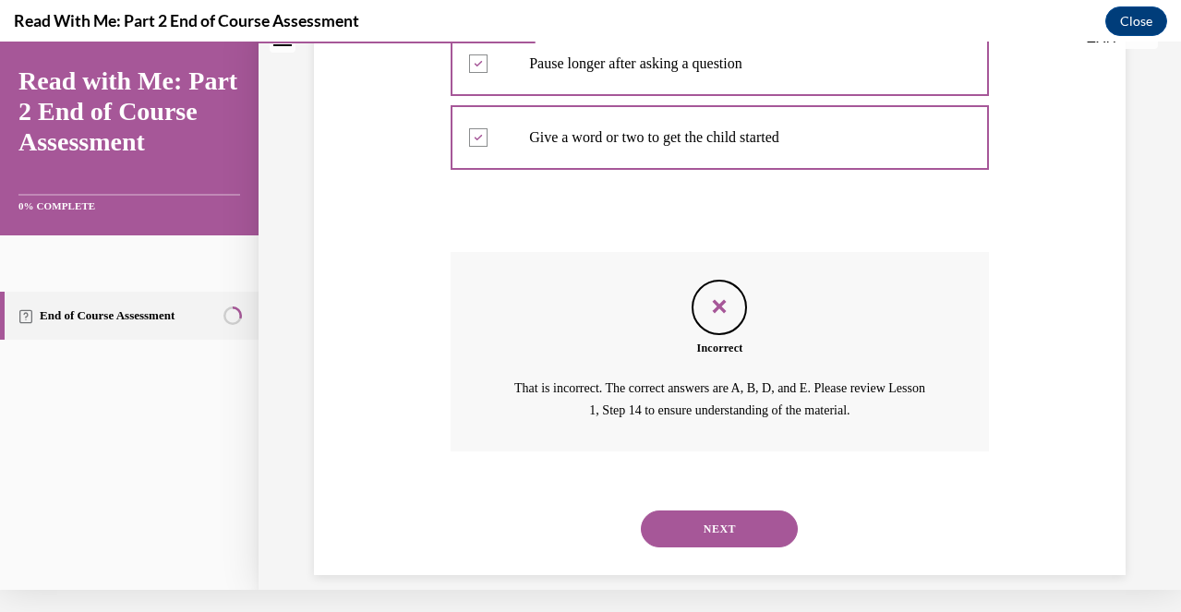
scroll to position [614, 0]
click at [727, 529] on div "NEXT" at bounding box center [719, 531] width 538 height 74
click at [727, 523] on button "NEXT" at bounding box center [719, 530] width 157 height 37
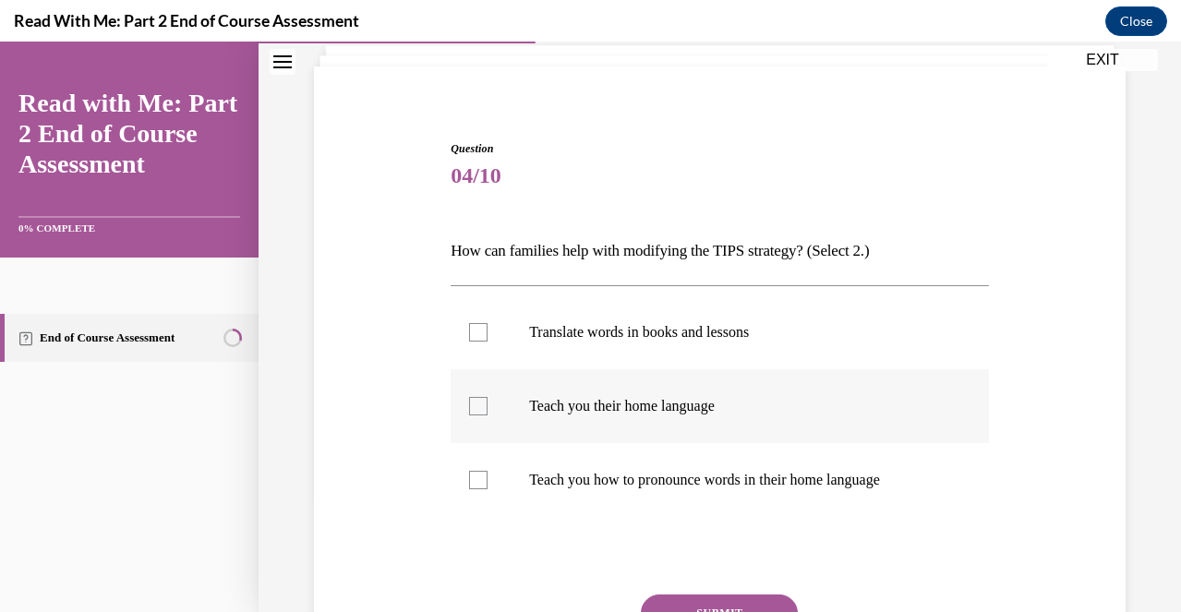
scroll to position [125, 0]
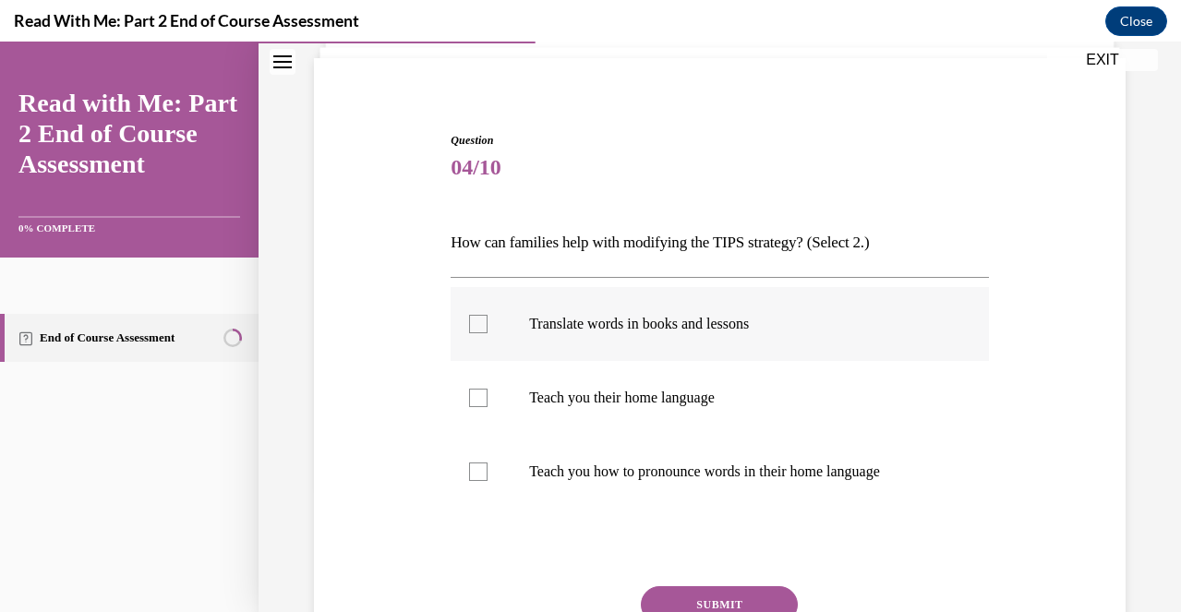
click at [733, 342] on label "Translate words in books and lessons" at bounding box center [719, 324] width 538 height 74
click at [487, 333] on input "Translate words in books and lessons" at bounding box center [478, 324] width 18 height 18
checkbox input "true"
click at [709, 408] on label "Teach you their home language" at bounding box center [719, 398] width 538 height 74
click at [487, 407] on input "Teach you their home language" at bounding box center [478, 398] width 18 height 18
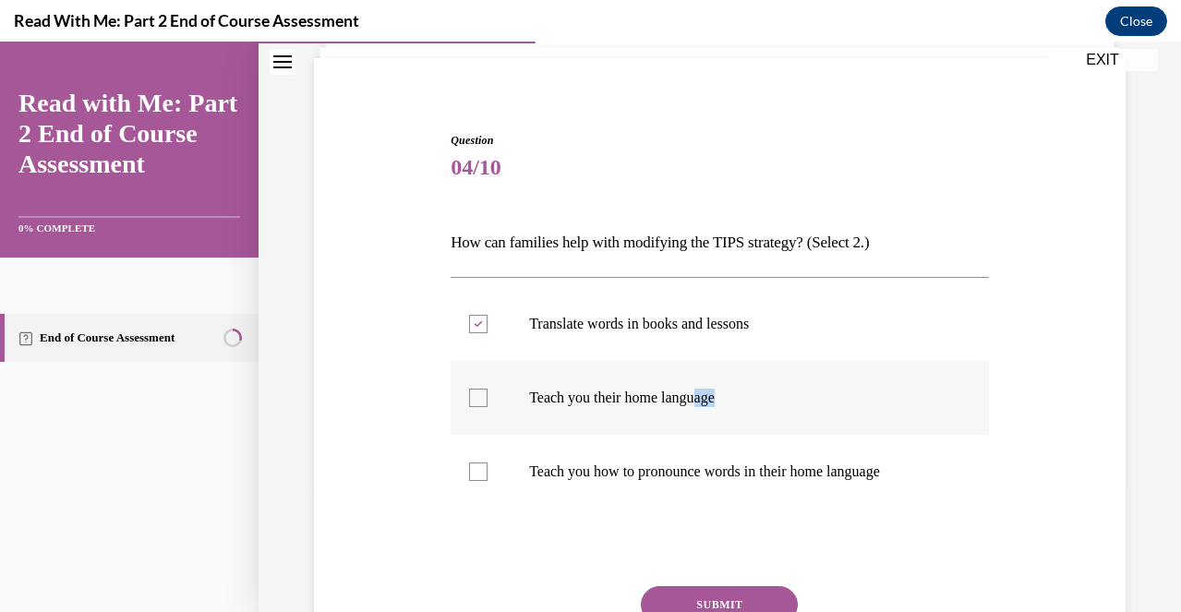
checkbox input "true"
click at [707, 482] on label "Teach you how to pronounce words in their home language" at bounding box center [719, 472] width 538 height 74
click at [487, 481] on input "Teach you how to pronounce words in their home language" at bounding box center [478, 471] width 18 height 18
checkbox input "true"
click at [536, 405] on p "Teach you their home language" at bounding box center [736, 398] width 414 height 18
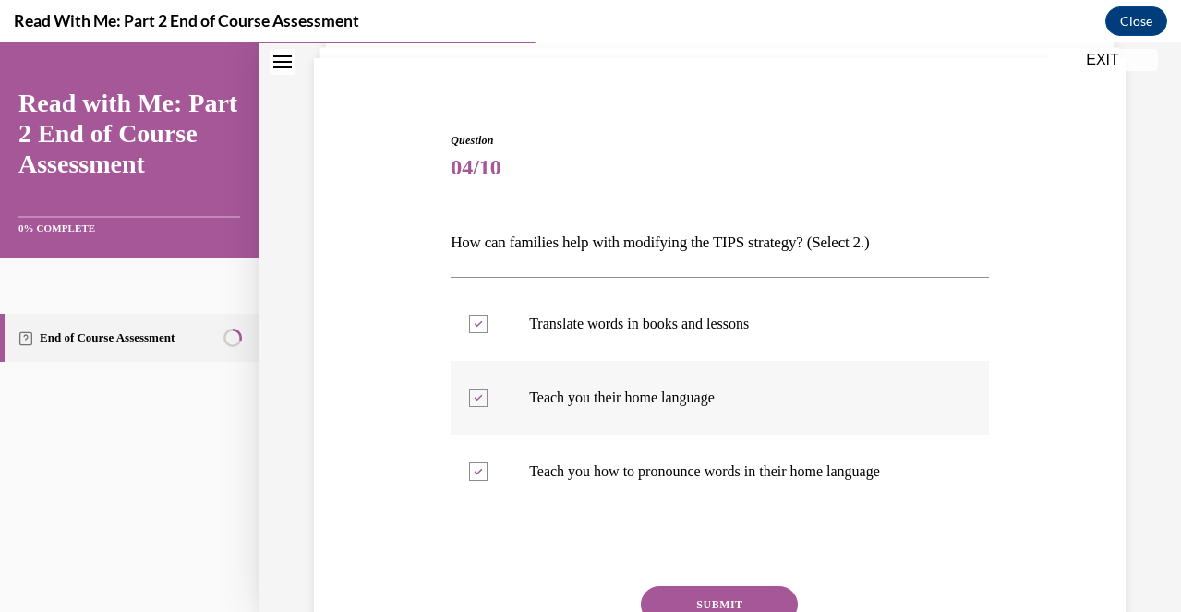
click at [487, 405] on input "Teach you their home language" at bounding box center [478, 398] width 18 height 18
checkbox input "false"
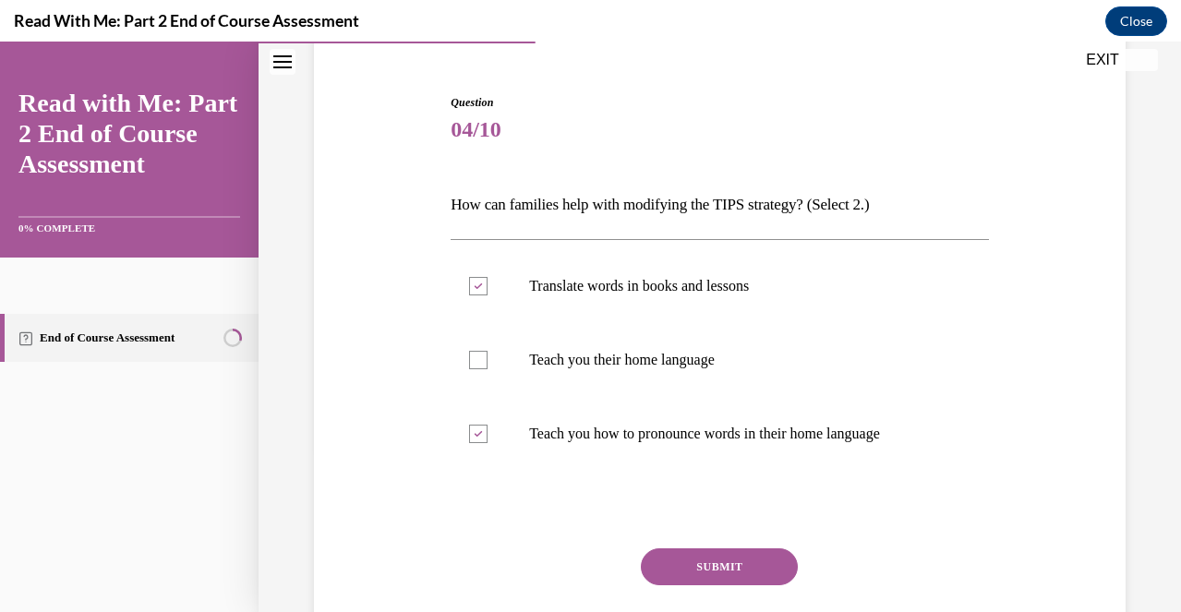
scroll to position [165, 0]
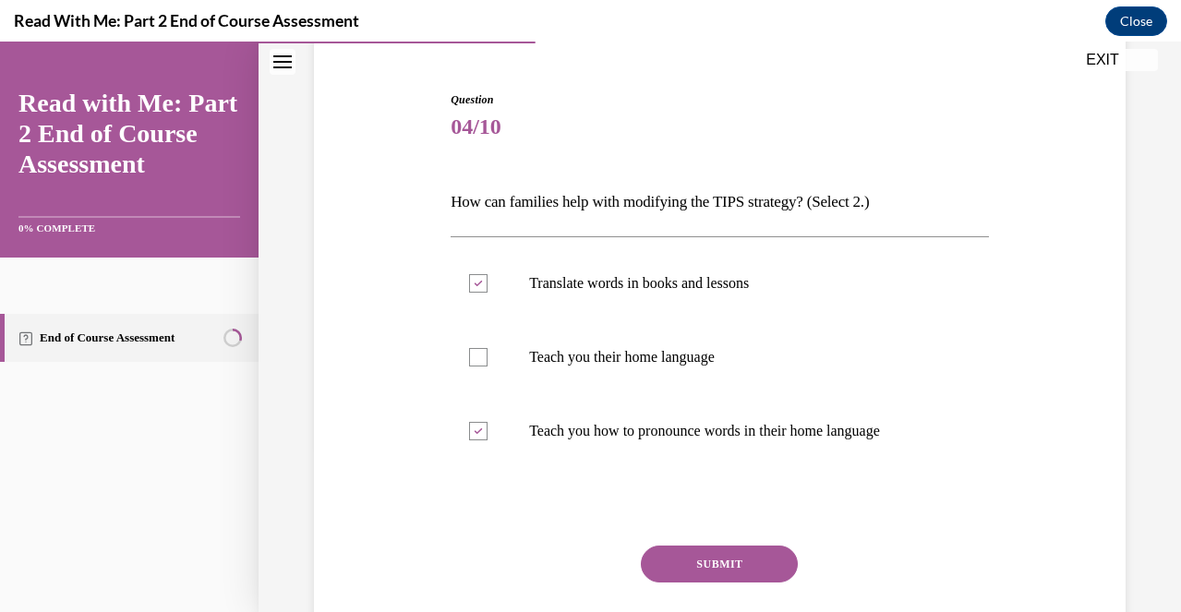
click at [692, 569] on button "SUBMIT" at bounding box center [719, 563] width 157 height 37
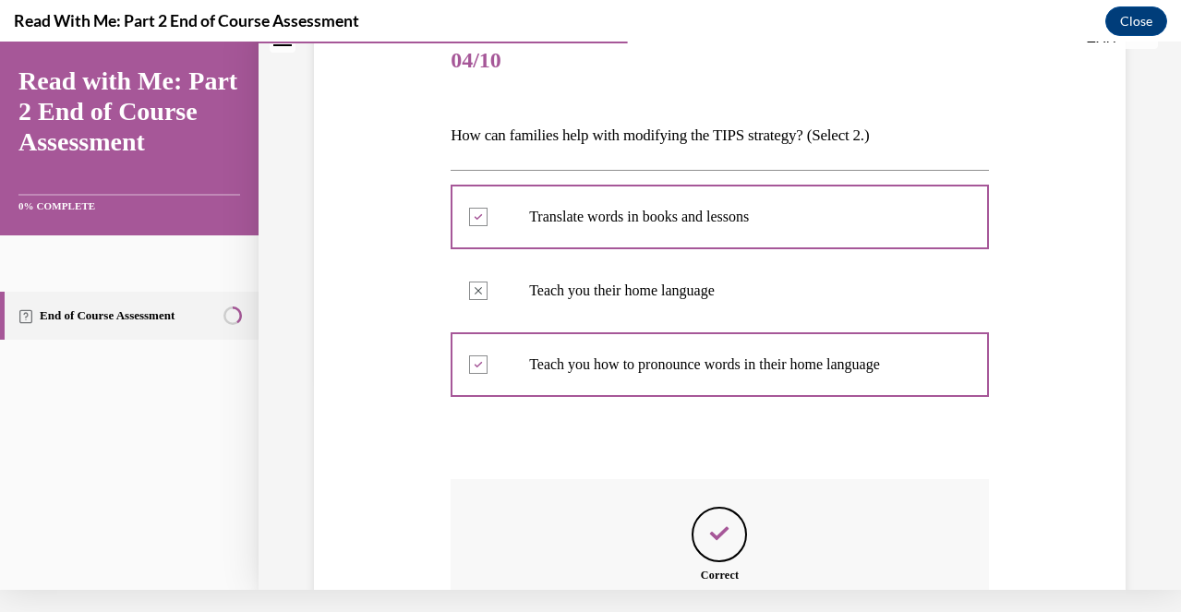
scroll to position [414, 0]
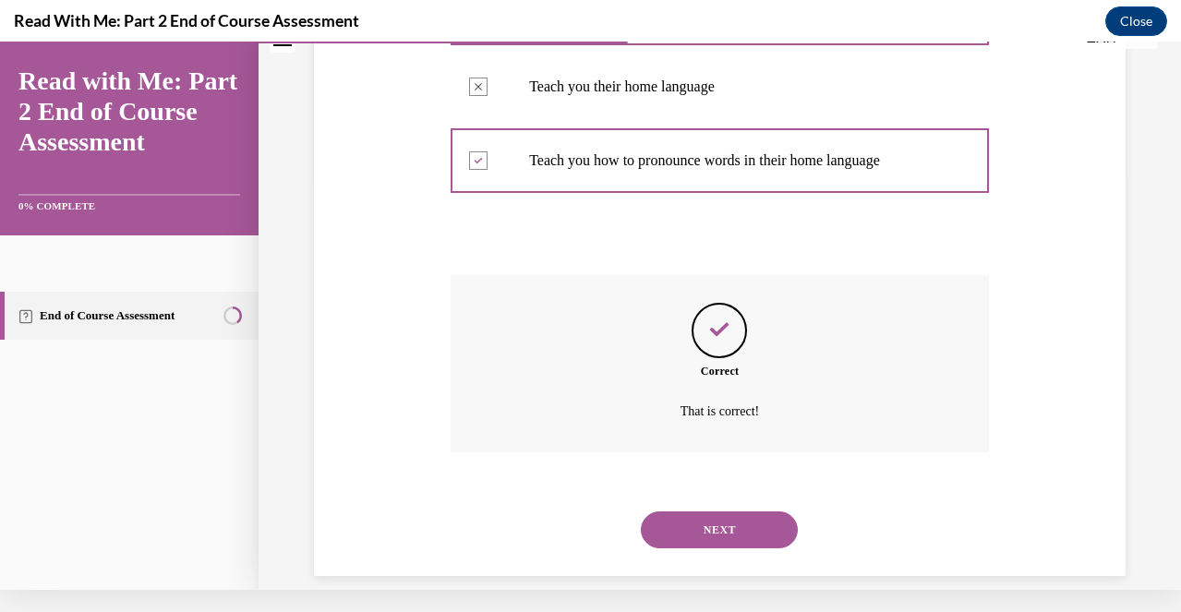
click at [721, 526] on div "NEXT" at bounding box center [719, 530] width 538 height 74
click at [721, 518] on button "NEXT" at bounding box center [719, 529] width 157 height 37
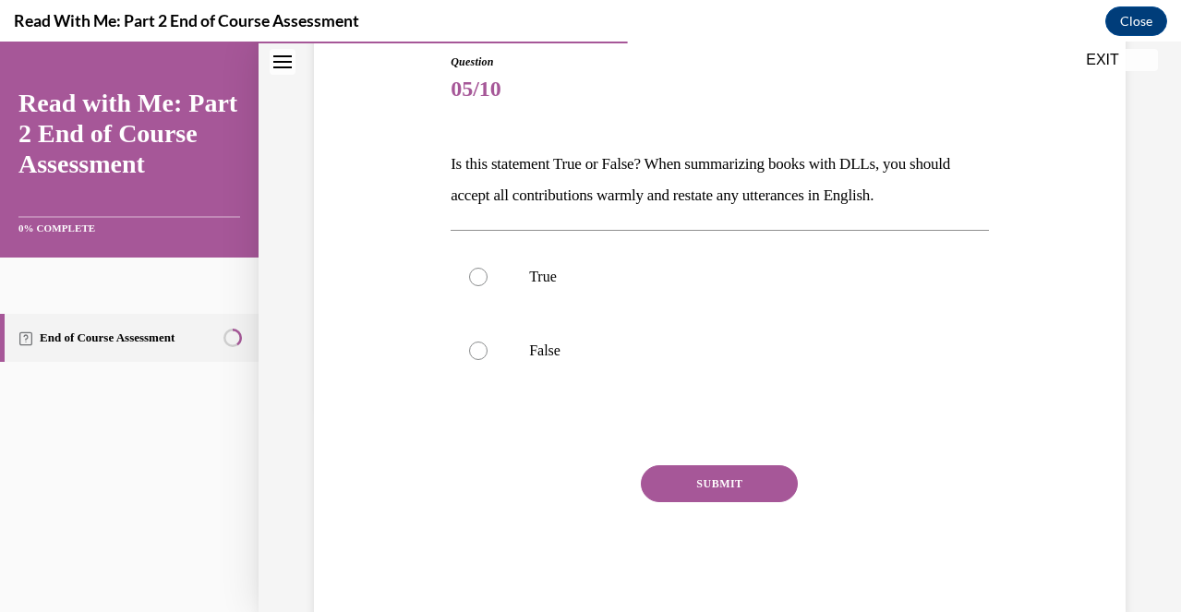
scroll to position [218, 0]
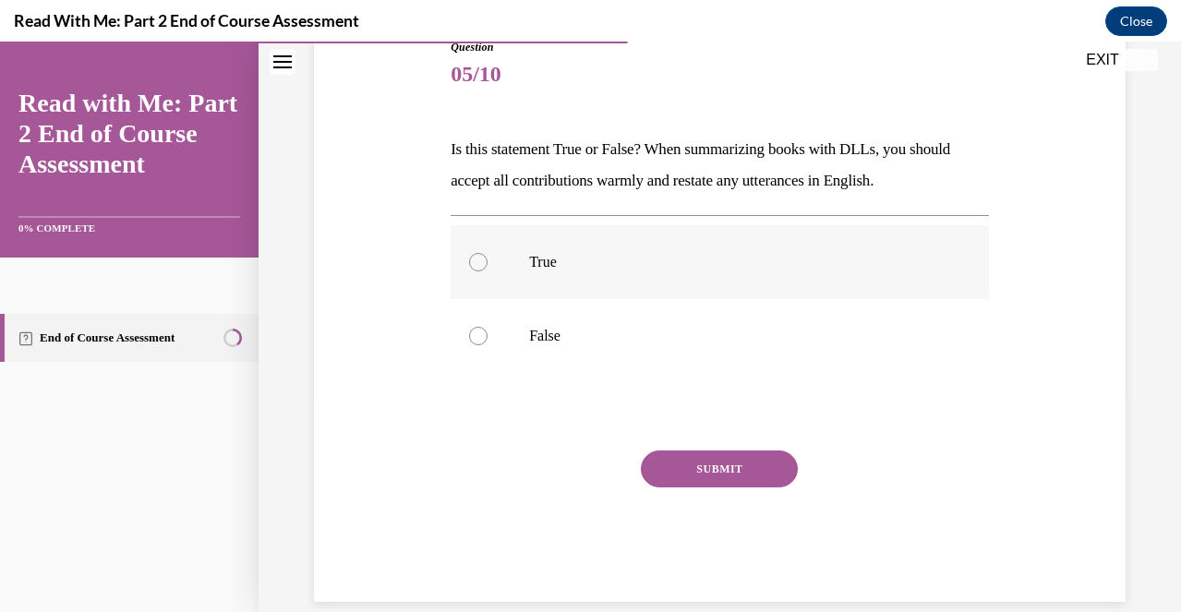
click at [640, 282] on label "True" at bounding box center [719, 262] width 538 height 74
click at [487, 271] on input "True" at bounding box center [478, 262] width 18 height 18
radio input "true"
click at [704, 456] on button "SUBMIT" at bounding box center [719, 468] width 157 height 37
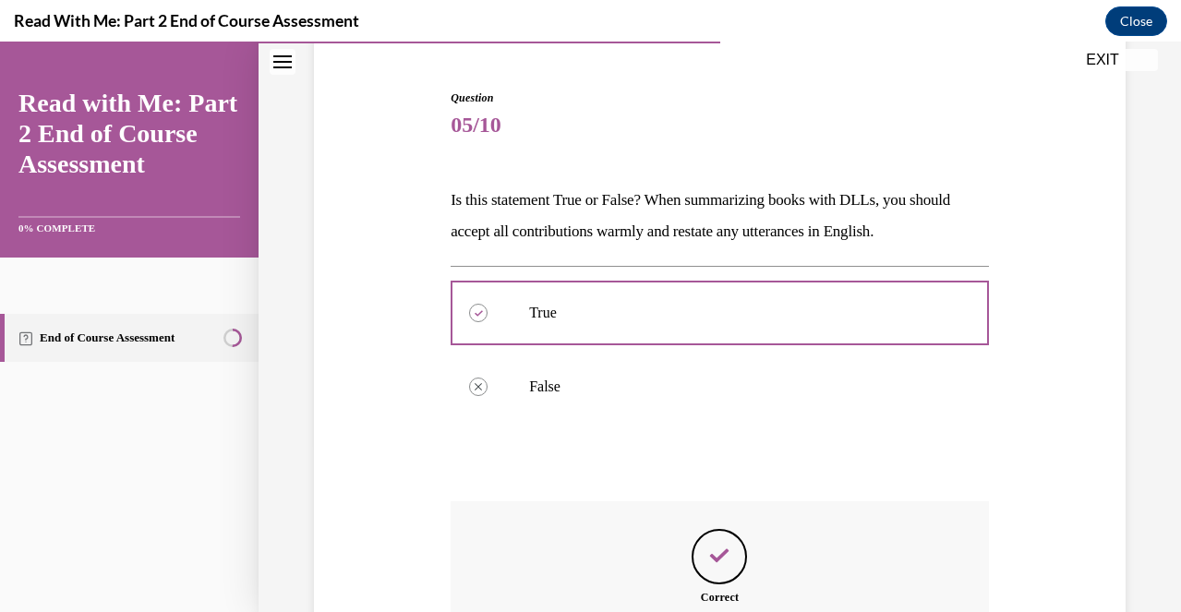
scroll to position [371, 0]
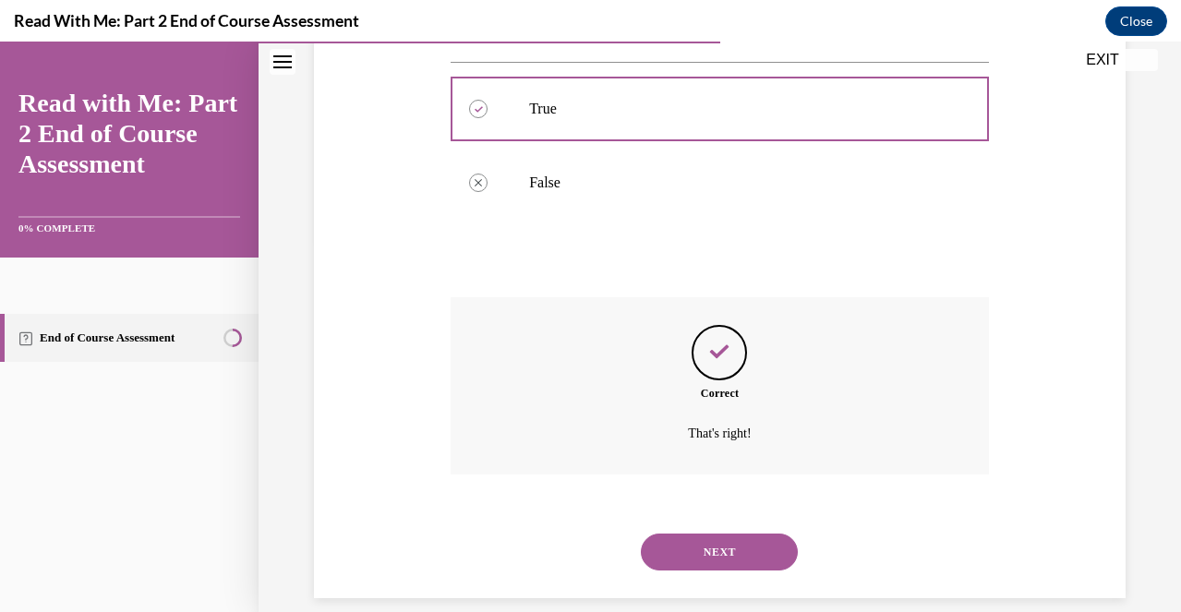
click at [732, 536] on button "NEXT" at bounding box center [719, 551] width 157 height 37
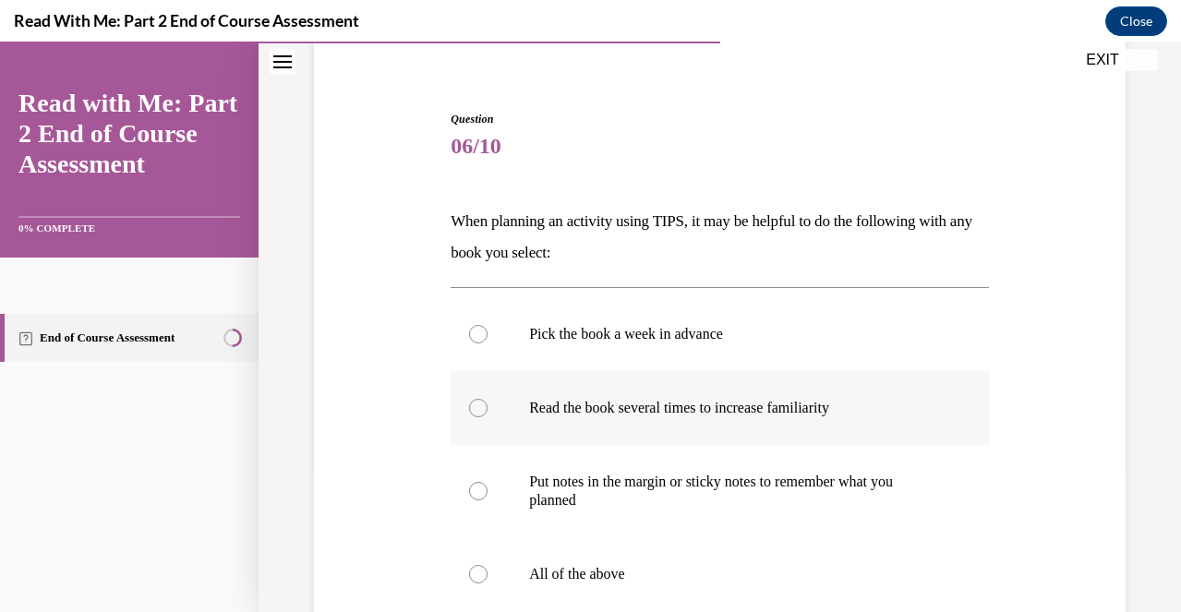
scroll to position [152, 0]
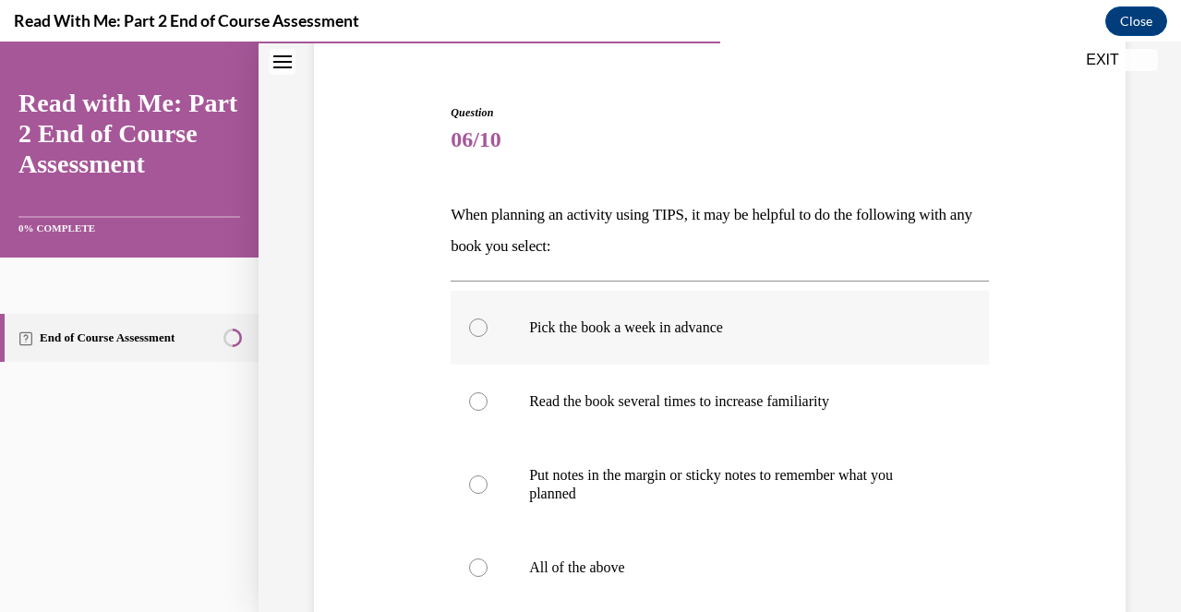
click at [697, 332] on p "Pick the book a week in advance" at bounding box center [736, 327] width 414 height 18
click at [487, 332] on input "Pick the book a week in advance" at bounding box center [478, 327] width 18 height 18
radio input "true"
click at [694, 425] on label "Read the book several times to increase familiarity" at bounding box center [719, 402] width 538 height 74
click at [487, 411] on input "Read the book several times to increase familiarity" at bounding box center [478, 401] width 18 height 18
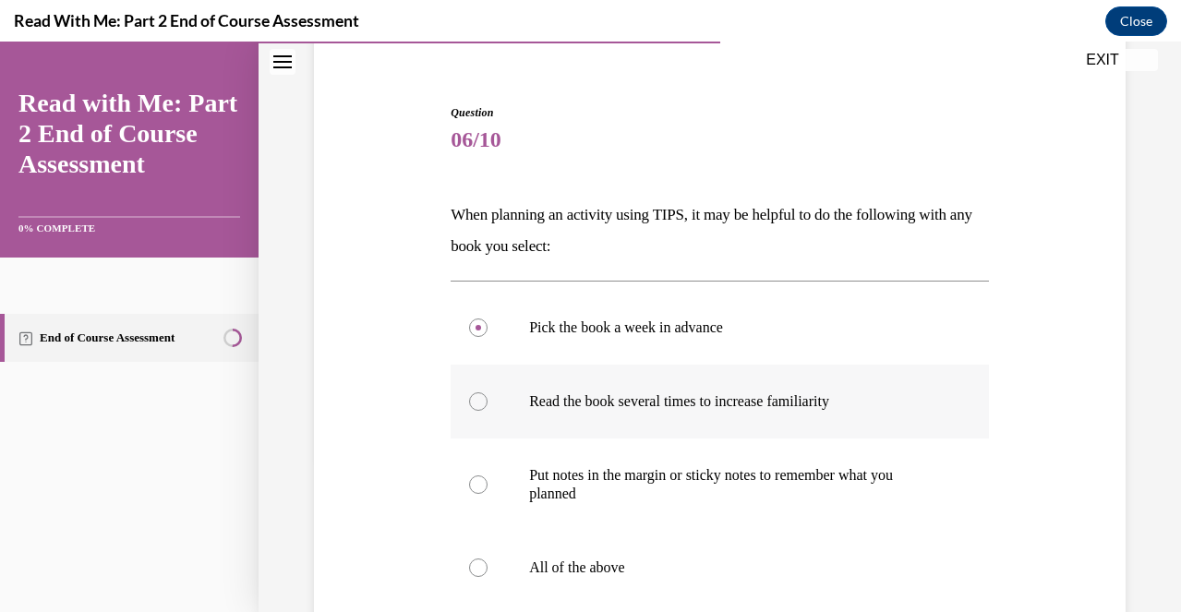
radio input "true"
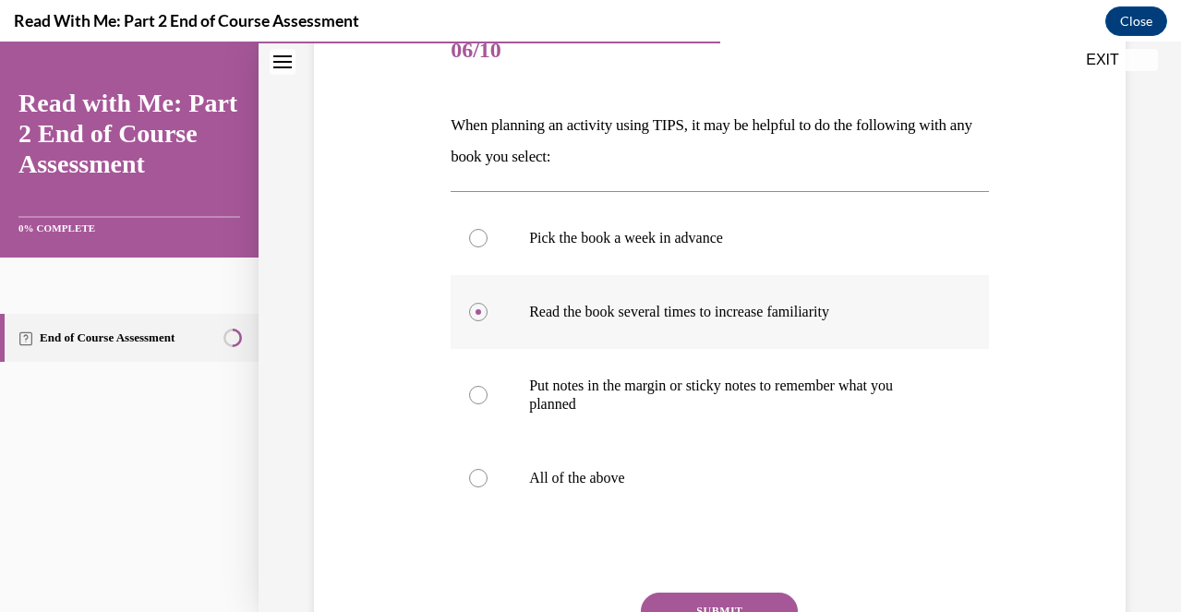
scroll to position [262, 0]
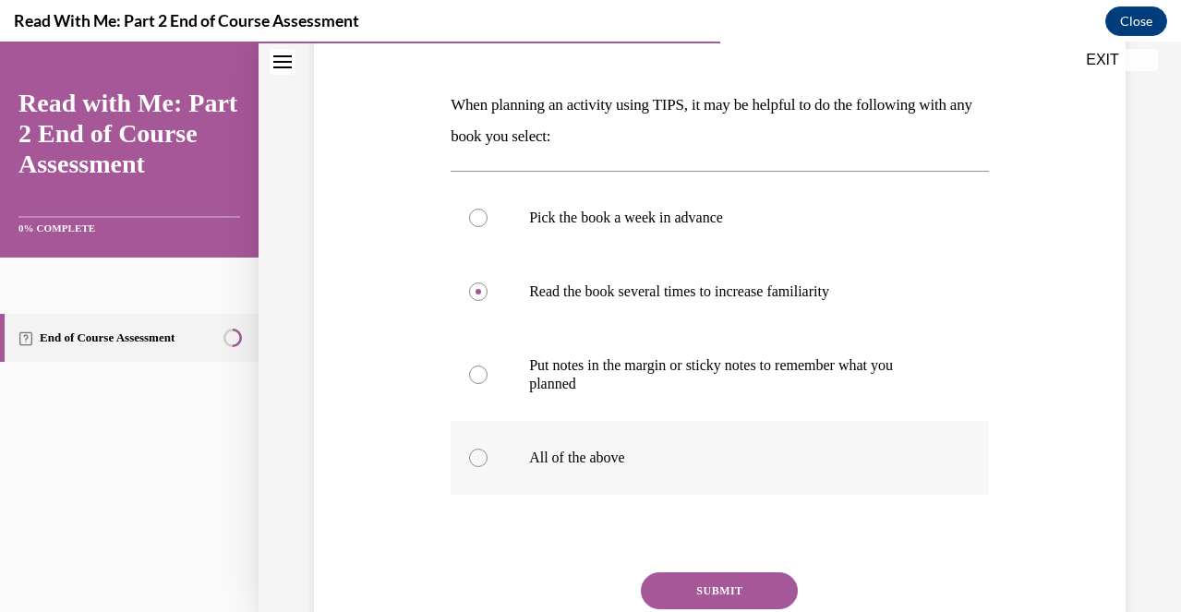
click at [663, 455] on p "All of the above" at bounding box center [736, 458] width 414 height 18
click at [487, 455] on input "All of the above" at bounding box center [478, 458] width 18 height 18
radio input "true"
click at [689, 593] on button "SUBMIT" at bounding box center [719, 590] width 157 height 37
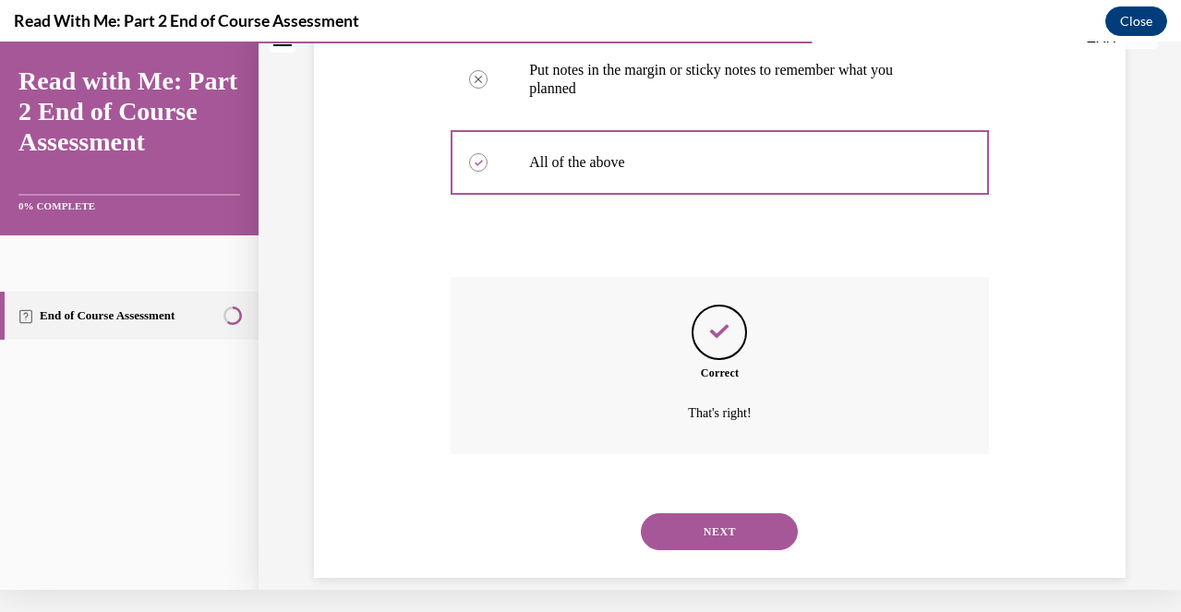
scroll to position [537, 0]
click at [730, 512] on button "NEXT" at bounding box center [719, 529] width 157 height 37
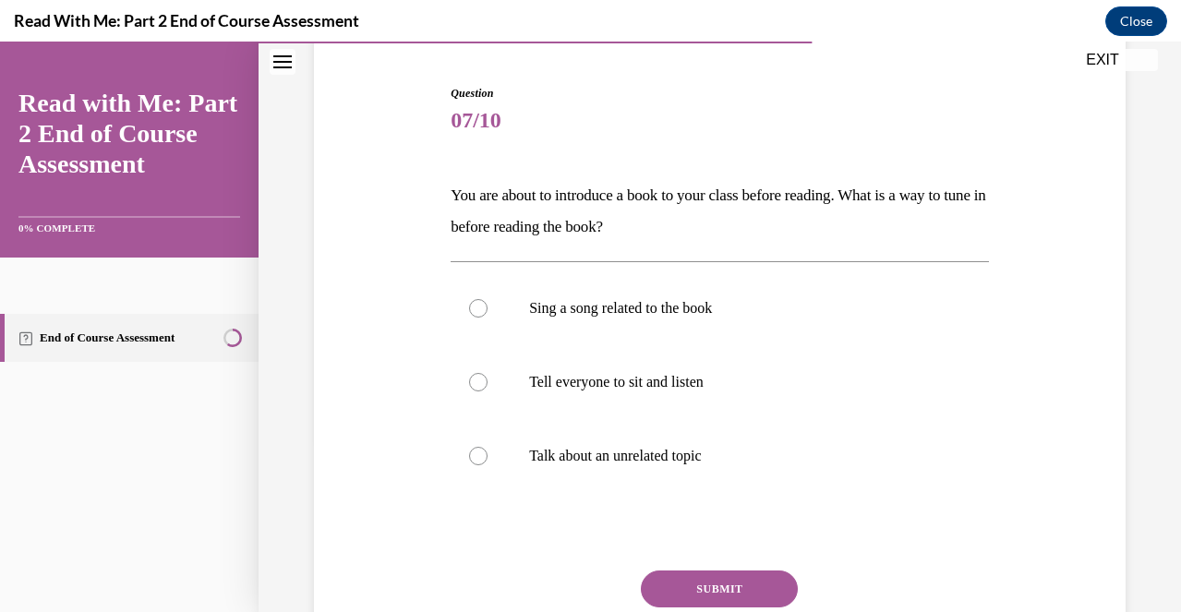
scroll to position [176, 0]
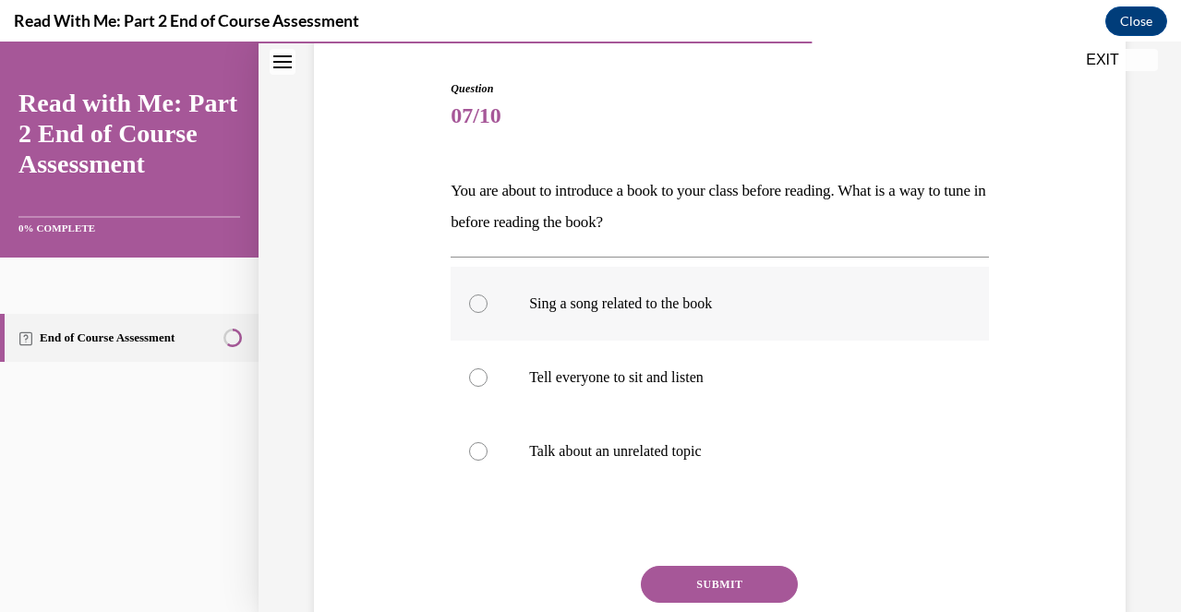
click at [718, 319] on label "Sing a song related to the book" at bounding box center [719, 304] width 538 height 74
click at [487, 313] on input "Sing a song related to the book" at bounding box center [478, 303] width 18 height 18
radio input "true"
click at [729, 581] on button "SUBMIT" at bounding box center [719, 584] width 157 height 37
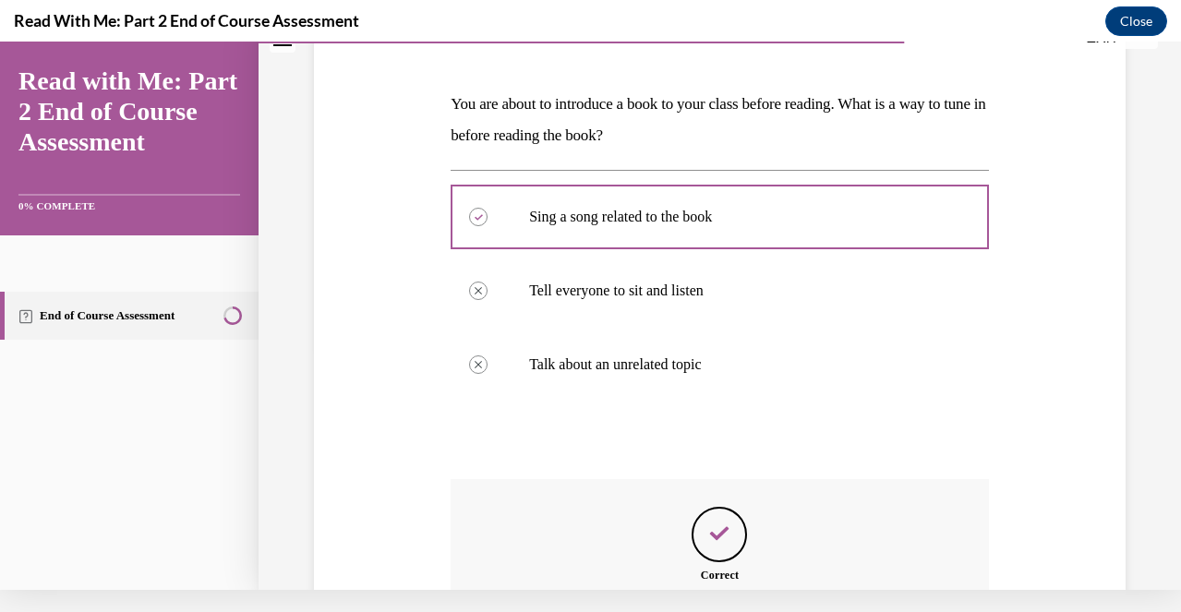
scroll to position [445, 0]
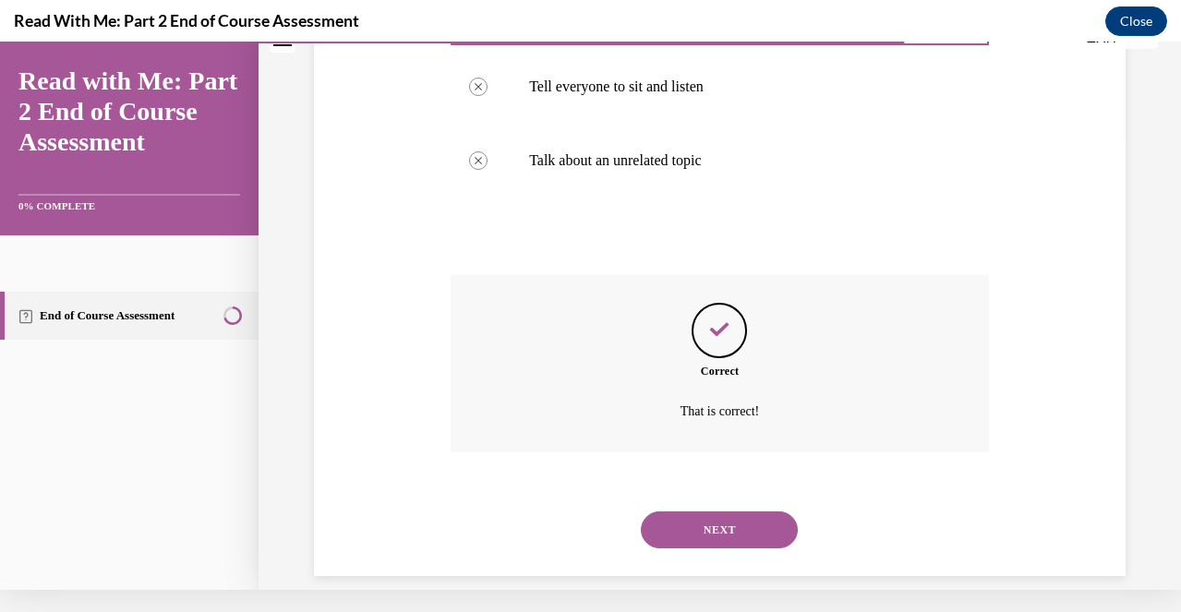
click at [726, 511] on button "NEXT" at bounding box center [719, 529] width 157 height 37
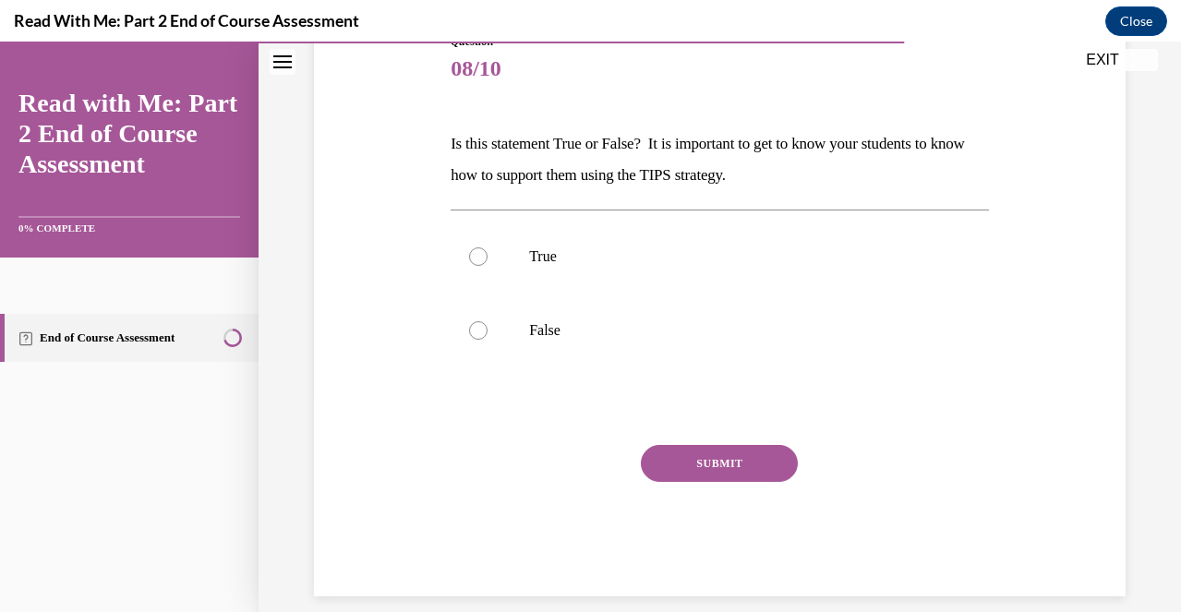
scroll to position [222, 0]
click at [780, 273] on label "True" at bounding box center [719, 258] width 538 height 74
click at [487, 267] on input "True" at bounding box center [478, 257] width 18 height 18
radio input "true"
click at [749, 463] on button "SUBMIT" at bounding box center [719, 464] width 157 height 37
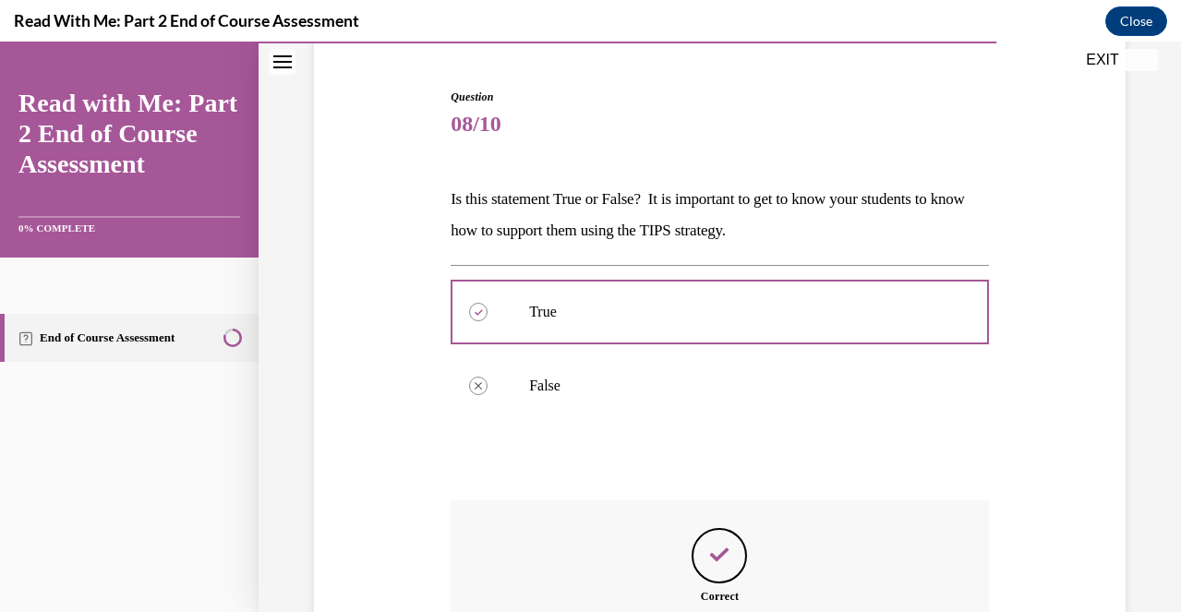
scroll to position [371, 0]
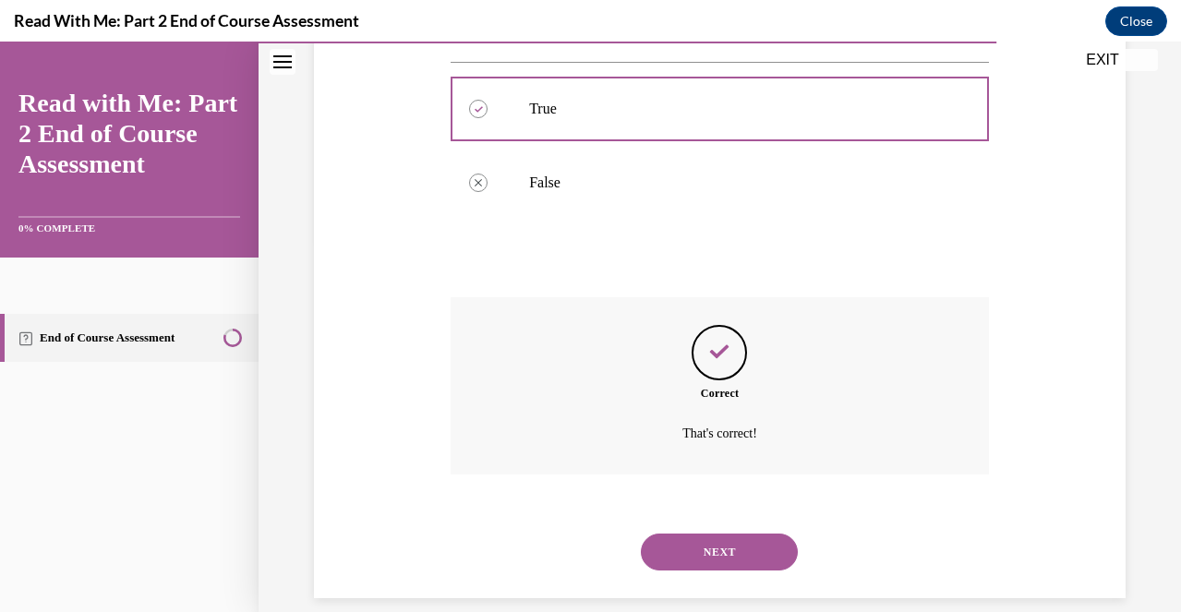
click at [756, 534] on button "NEXT" at bounding box center [719, 551] width 157 height 37
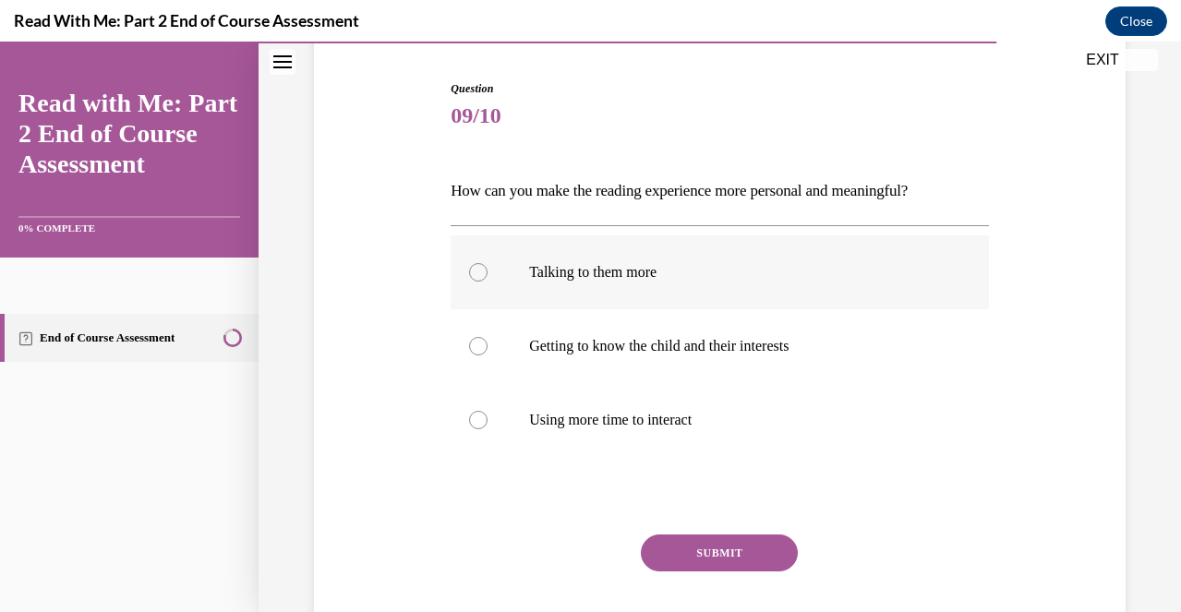
scroll to position [177, 0]
click at [677, 284] on label "Talking to them more" at bounding box center [719, 271] width 538 height 74
click at [487, 281] on input "Talking to them more" at bounding box center [478, 271] width 18 height 18
radio input "true"
click at [518, 344] on label "Getting to know the child and their interests" at bounding box center [719, 345] width 538 height 74
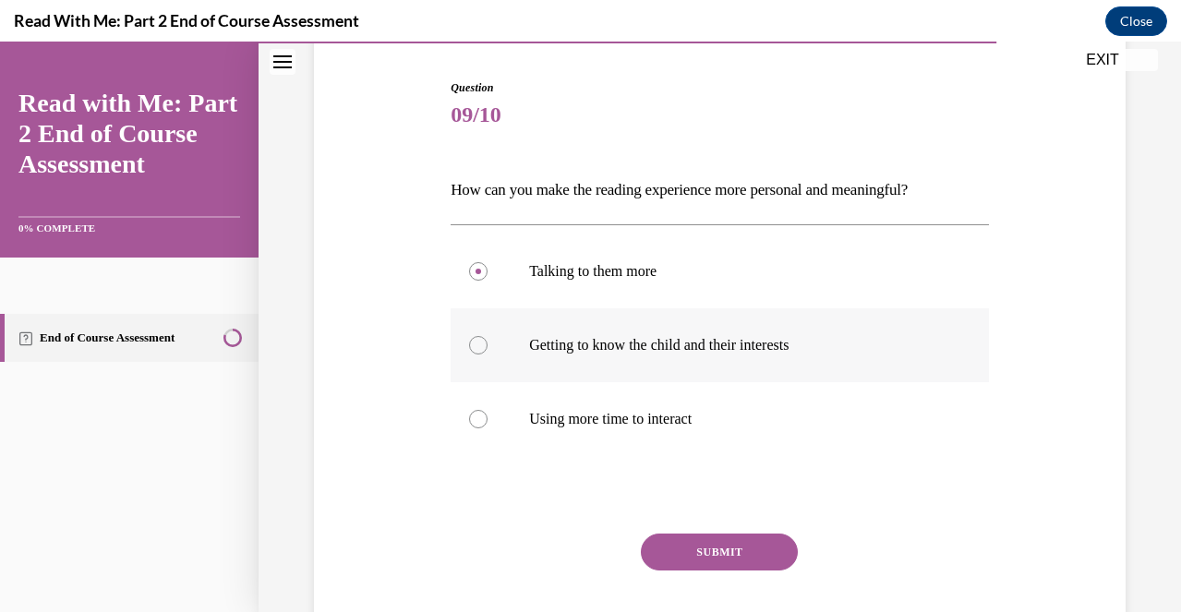
click at [487, 344] on input "Getting to know the child and their interests" at bounding box center [478, 345] width 18 height 18
radio input "true"
click at [524, 433] on label "Using more time to interact" at bounding box center [719, 419] width 538 height 74
click at [487, 428] on input "Using more time to interact" at bounding box center [478, 419] width 18 height 18
radio input "true"
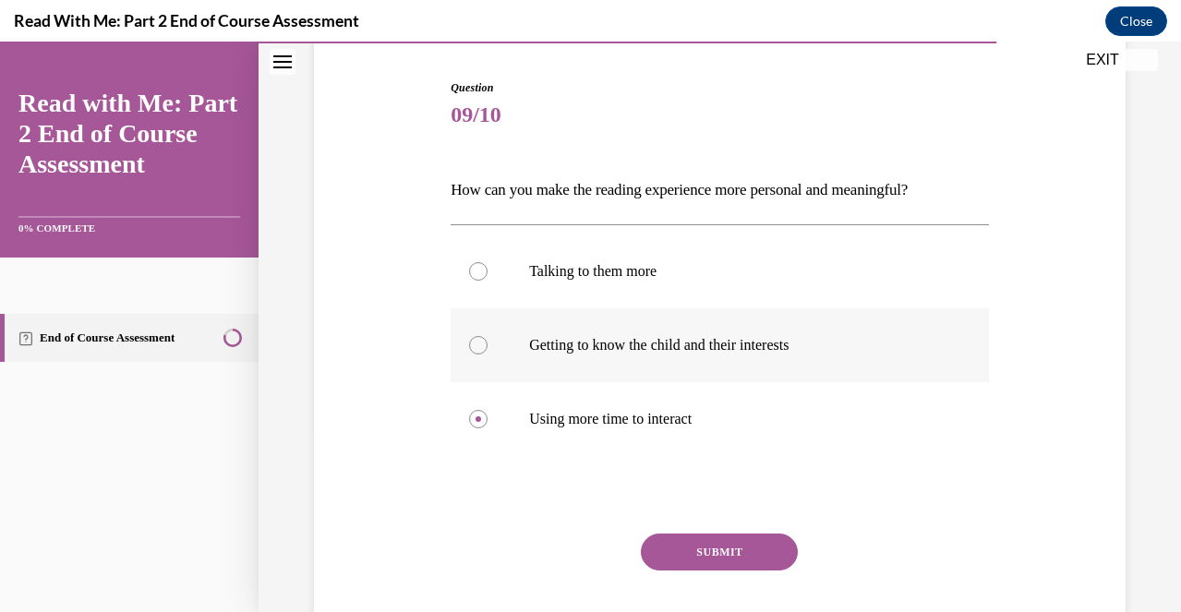
click at [591, 373] on label "Getting to know the child and their interests" at bounding box center [719, 345] width 538 height 74
click at [487, 354] on input "Getting to know the child and their interests" at bounding box center [478, 345] width 18 height 18
radio input "true"
click at [703, 551] on button "SUBMIT" at bounding box center [719, 551] width 157 height 37
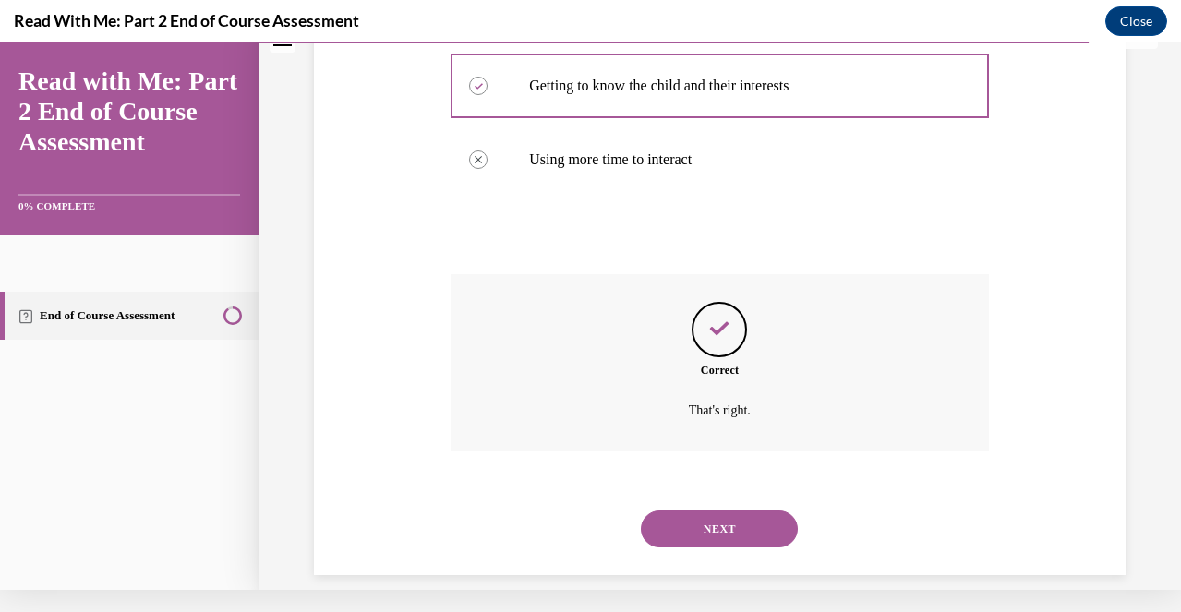
scroll to position [414, 0]
click at [710, 515] on button "NEXT" at bounding box center [719, 529] width 157 height 37
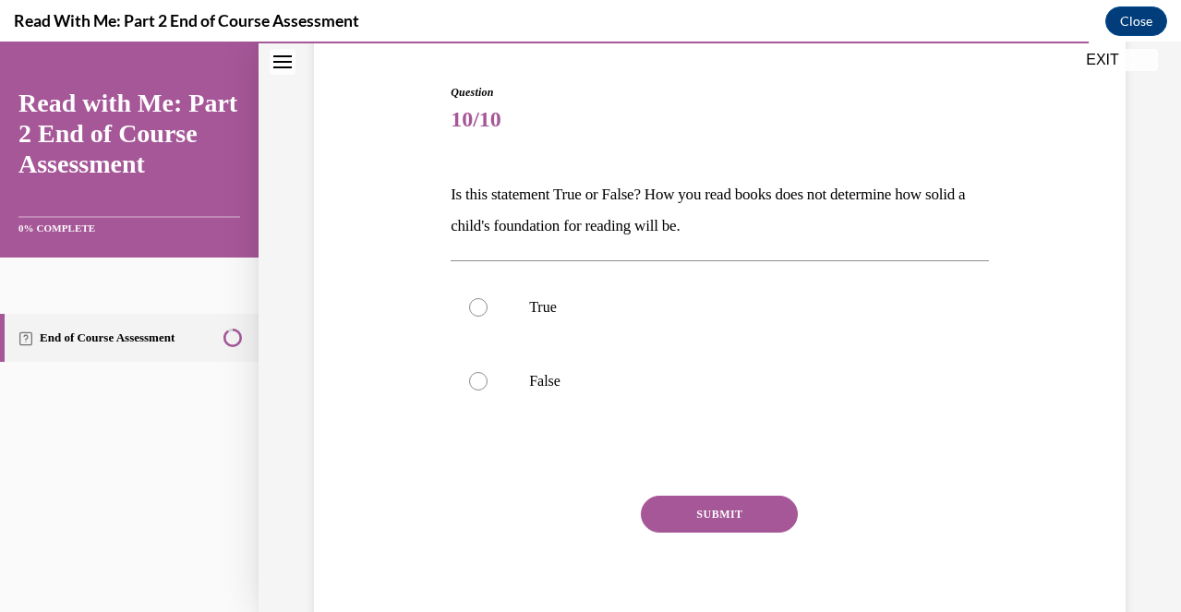
scroll to position [162, 0]
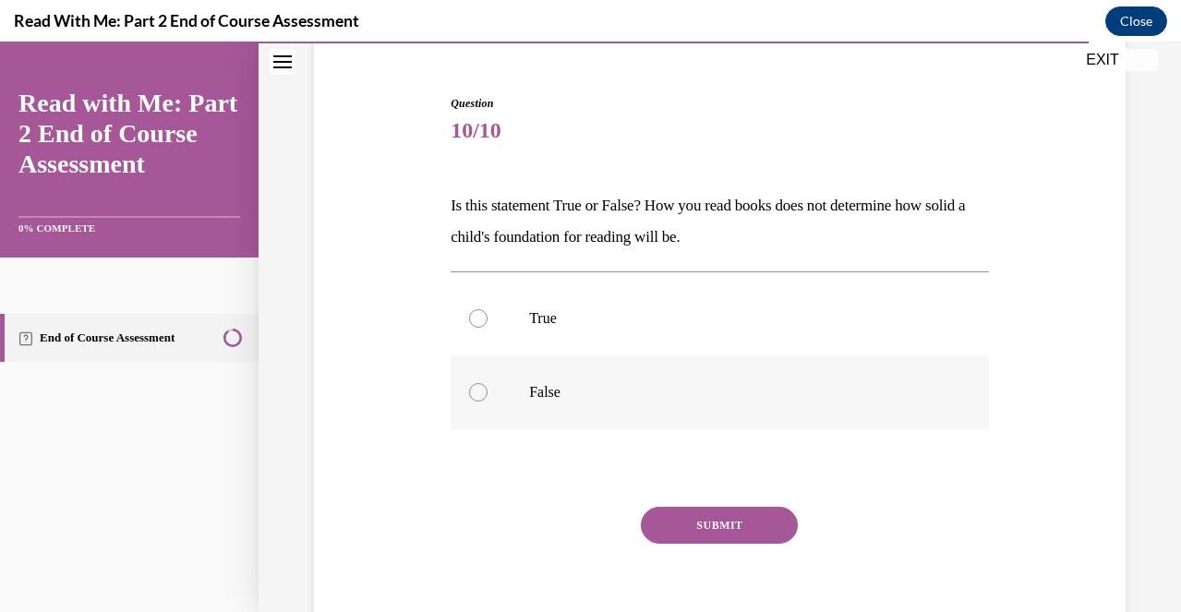
click at [663, 392] on p "False" at bounding box center [736, 392] width 414 height 18
click at [487, 392] on input "False" at bounding box center [478, 392] width 18 height 18
radio input "true"
click at [726, 540] on button "SUBMIT" at bounding box center [719, 525] width 157 height 37
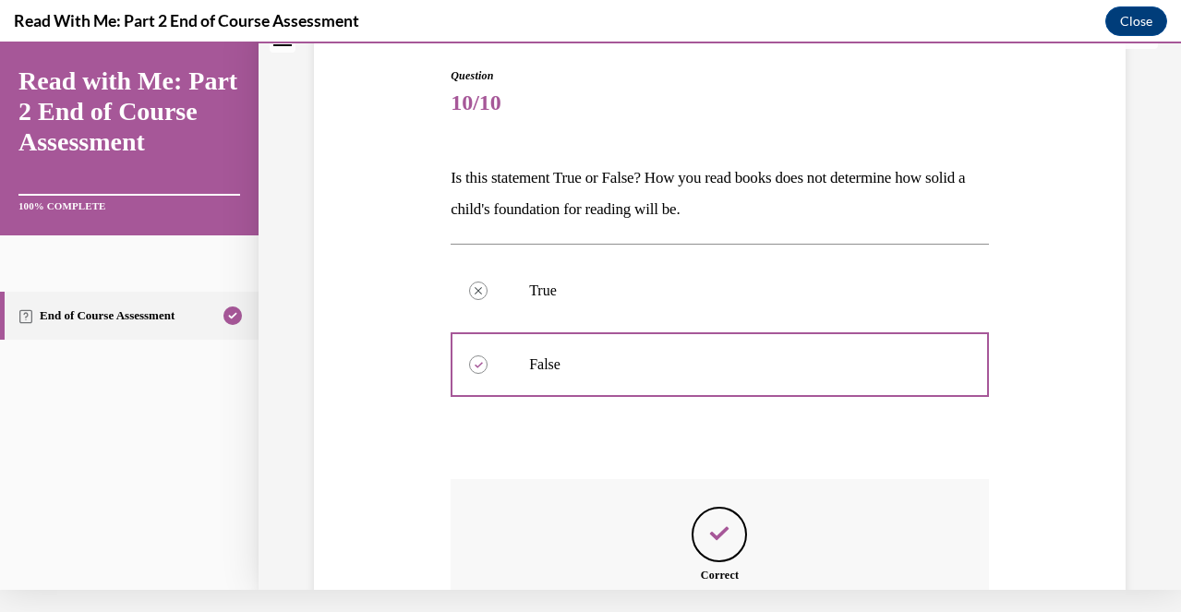
scroll to position [371, 0]
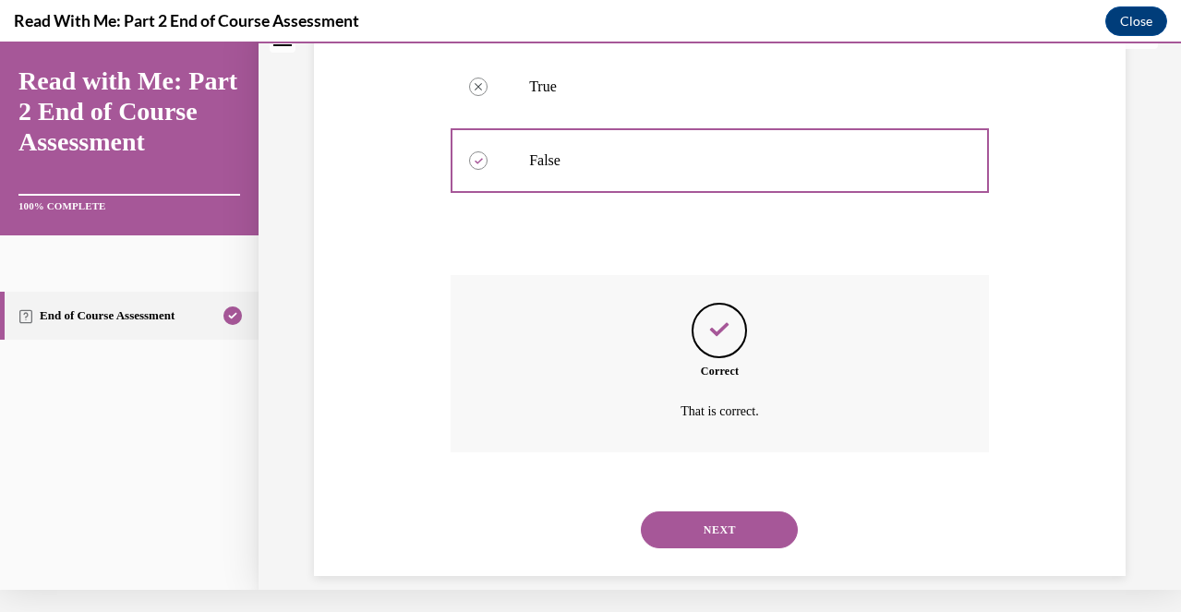
click at [746, 511] on button "NEXT" at bounding box center [719, 529] width 157 height 37
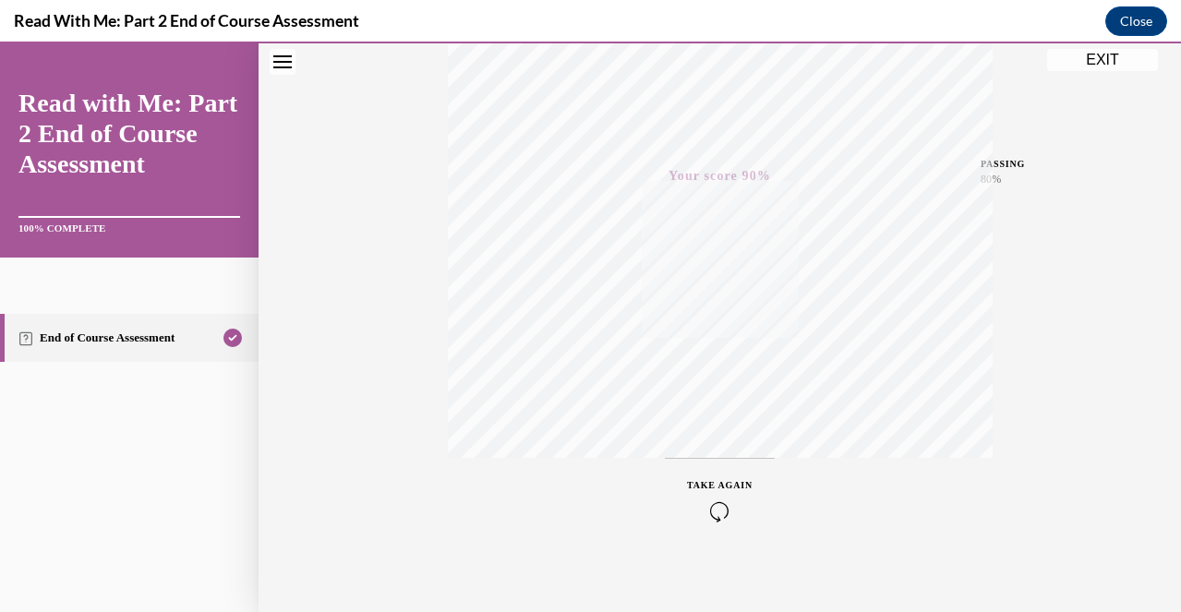
scroll to position [376, 0]
